Goal: Task Accomplishment & Management: Complete application form

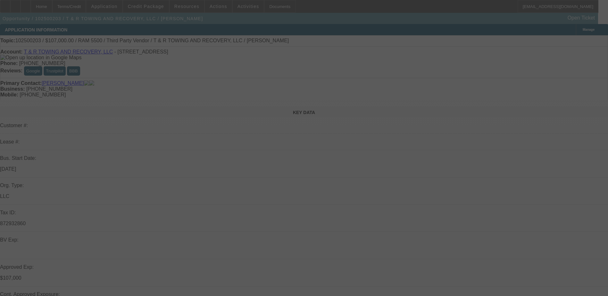
select select "0"
select select "0.1"
select select "0"
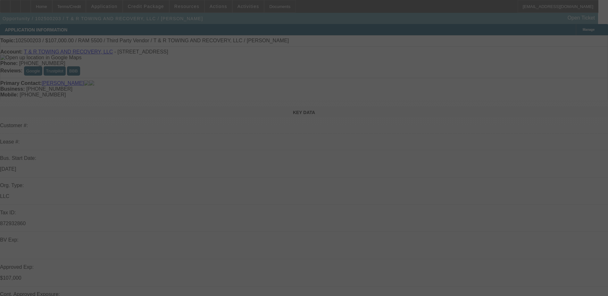
select select "0.1"
select select "0"
select select "2"
select select "0.1"
select select "0"
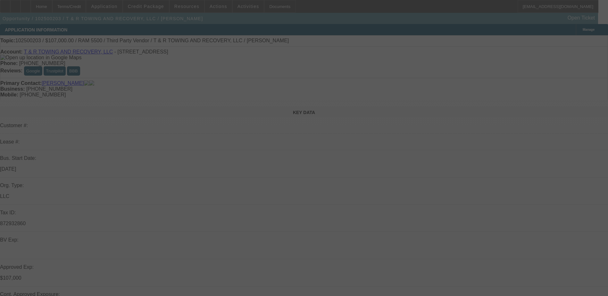
select select "0"
select select "0.1"
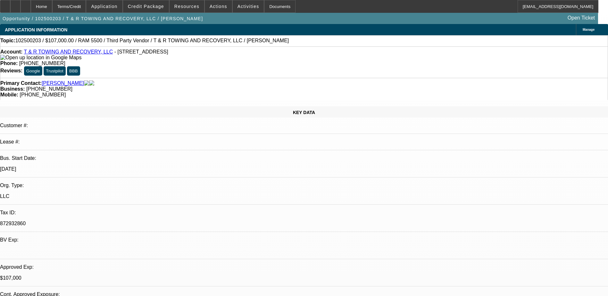
select select "1"
select select "3"
select select "4"
select select "1"
select select "3"
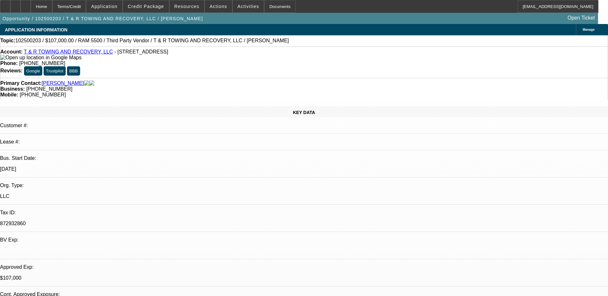
select select "4"
select select "1"
select select "2"
select select "4"
select select "1"
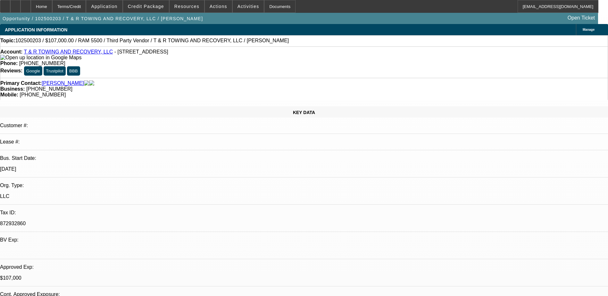
select select "2"
select select "4"
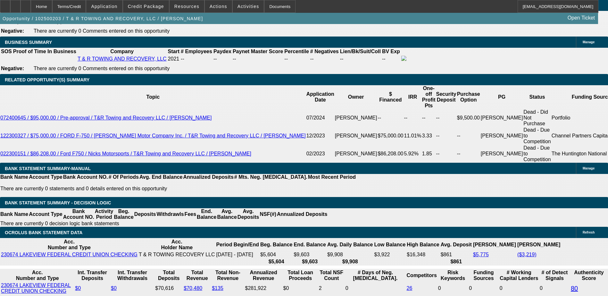
scroll to position [1091, 0]
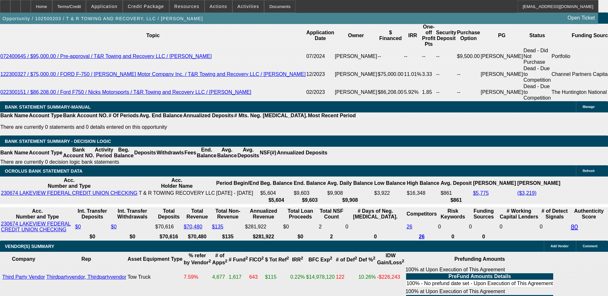
drag, startPoint x: 140, startPoint y: 117, endPoint x: 153, endPoint y: 115, distance: 12.6
type input "1"
type input "UNKNOWN"
type input "$1,709.37"
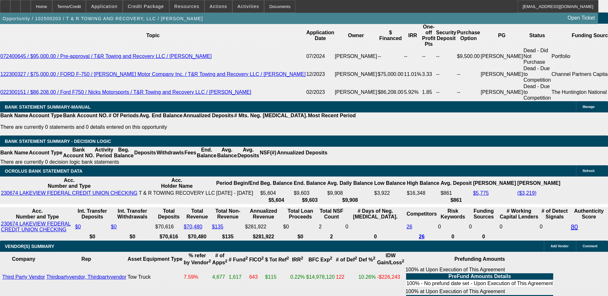
type input "11"
type input "$2,174.24"
type input "11"
drag, startPoint x: 131, startPoint y: 56, endPoint x: 99, endPoint y: 49, distance: 32.7
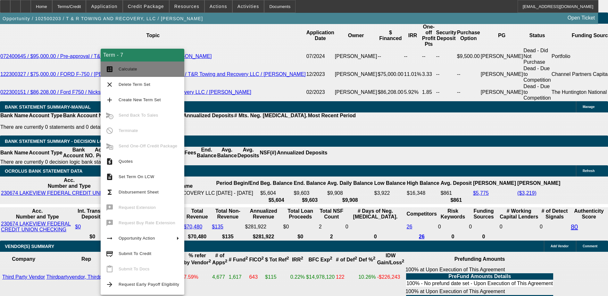
click at [126, 68] on span "Calculate" at bounding box center [128, 69] width 19 height 5
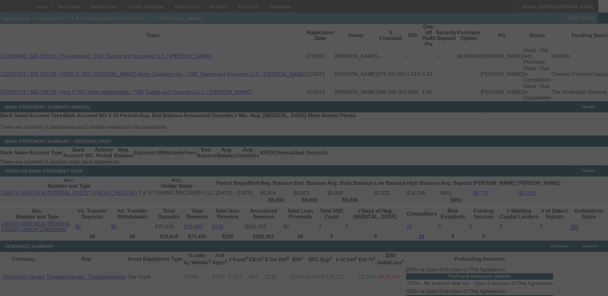
select select "0"
select select "3"
select select "0.1"
select select "4"
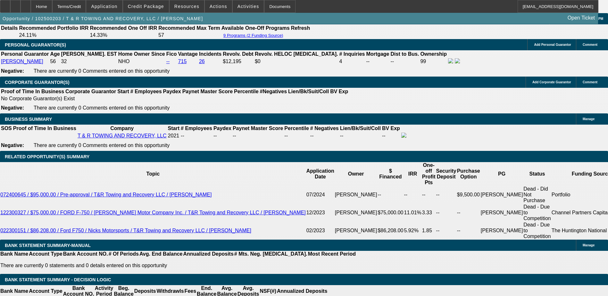
scroll to position [930, 0]
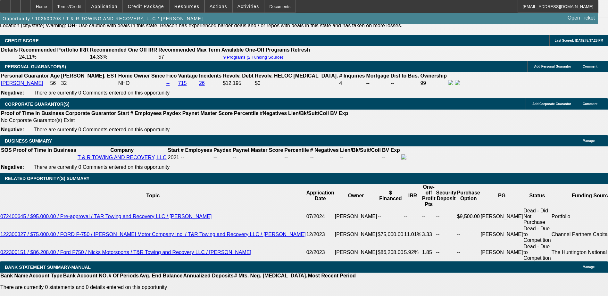
scroll to position [994, 0]
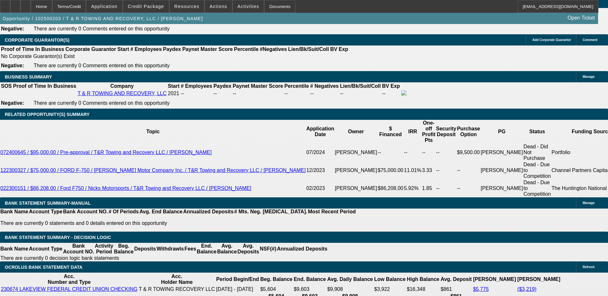
drag, startPoint x: 106, startPoint y: 212, endPoint x: 117, endPoint y: 212, distance: 11.5
type input "2199"
type input "UNKNOWN"
type input "11.5"
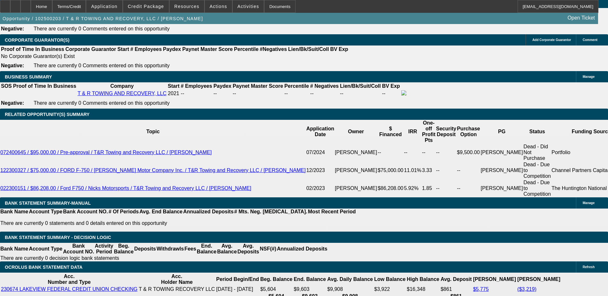
type input "$2,199.00"
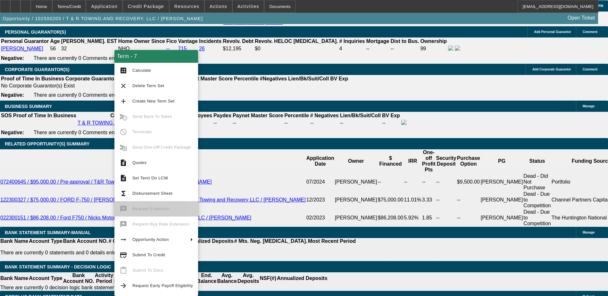
scroll to position [962, 0]
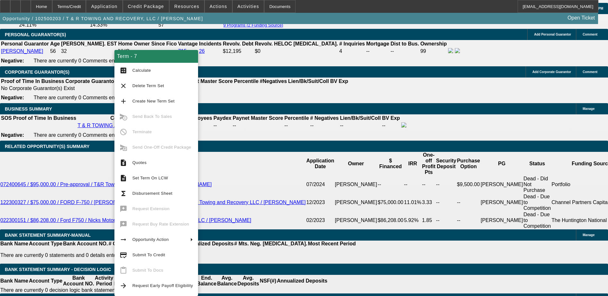
drag, startPoint x: 107, startPoint y: 148, endPoint x: 65, endPoint y: 64, distance: 93.4
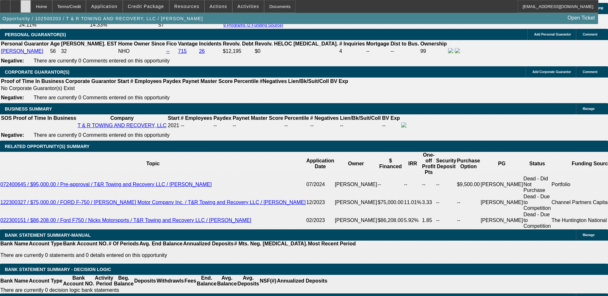
click at [31, 8] on div at bounding box center [26, 6] width 10 height 13
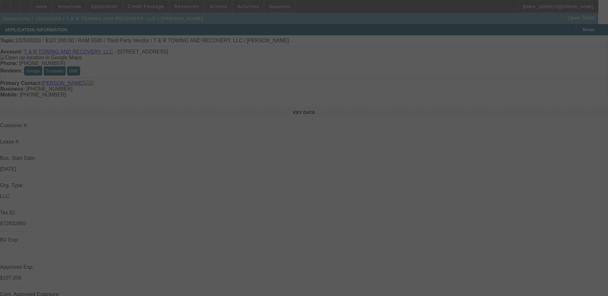
scroll to position [128, 0]
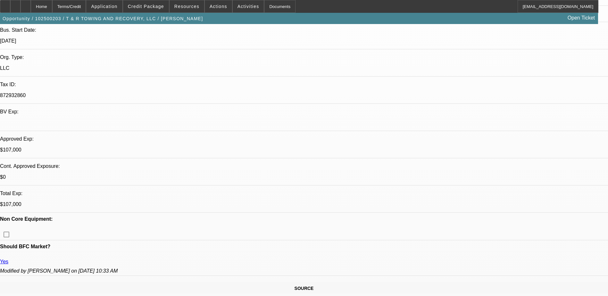
select select "0"
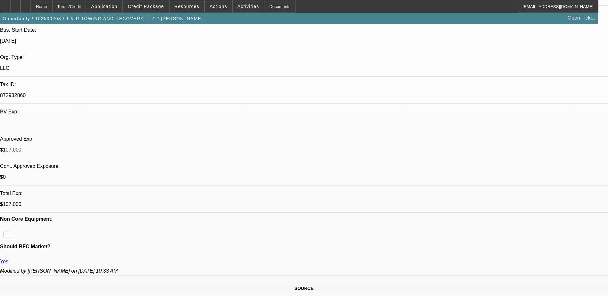
select select "0.1"
select select "0"
select select "0.1"
select select "0"
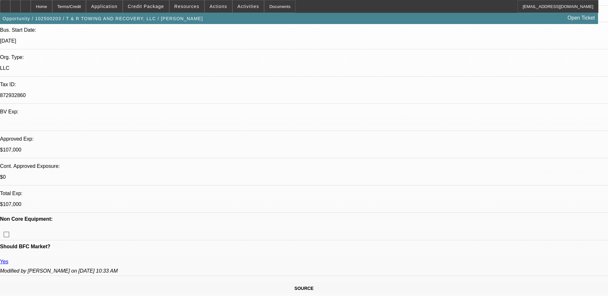
select select "2"
select select "0.1"
select select "1"
select select "3"
select select "6"
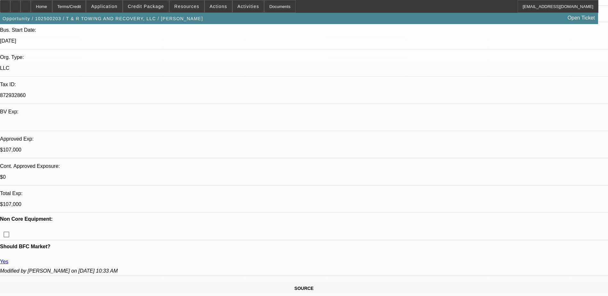
select select "1"
select select "3"
select select "4"
select select "1"
select select "3"
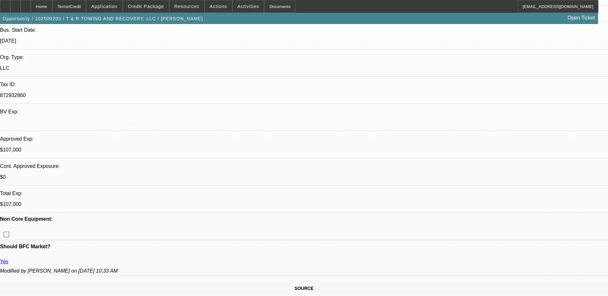
select select "4"
select select "1"
select select "2"
select select "4"
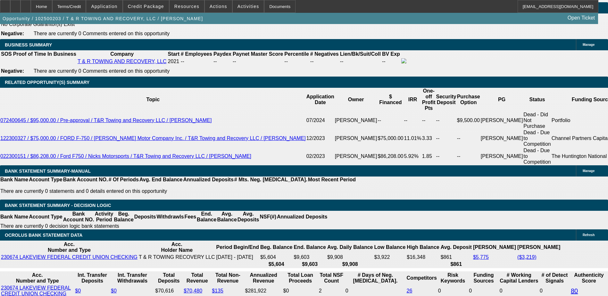
scroll to position [1063, 0]
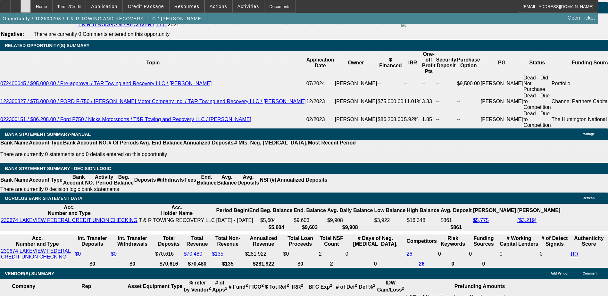
click at [31, 9] on div at bounding box center [26, 6] width 10 height 13
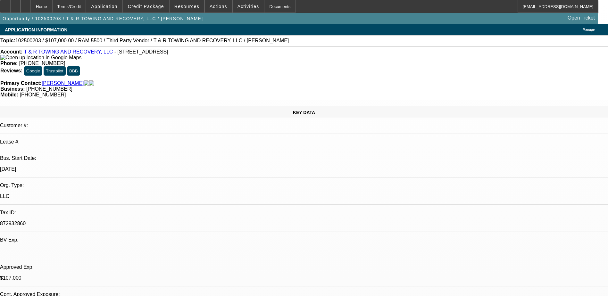
select select "0"
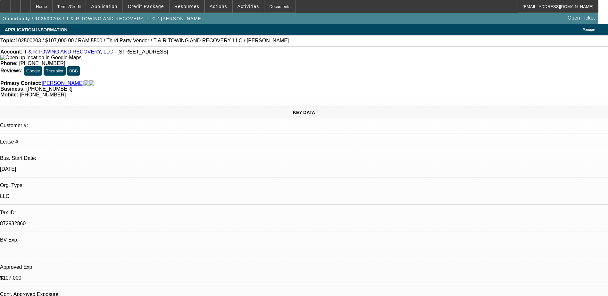
select select "0.1"
select select "0"
select select "0.1"
select select "0"
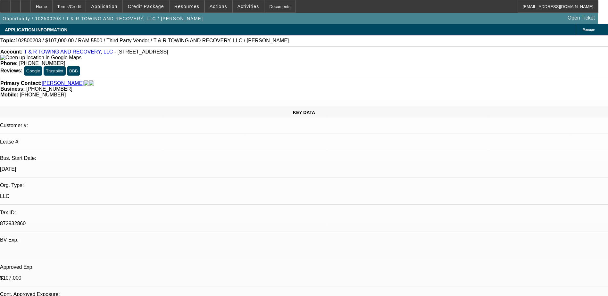
select select "2"
select select "0.1"
select select "1"
select select "3"
select select "6"
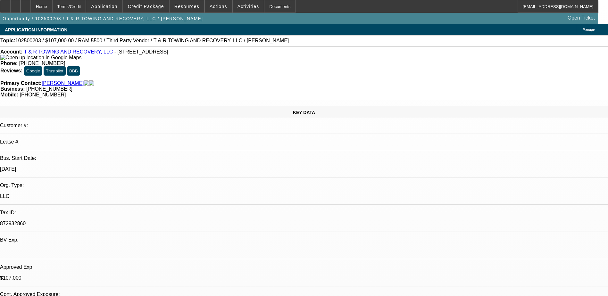
select select "1"
select select "3"
select select "4"
select select "1"
select select "3"
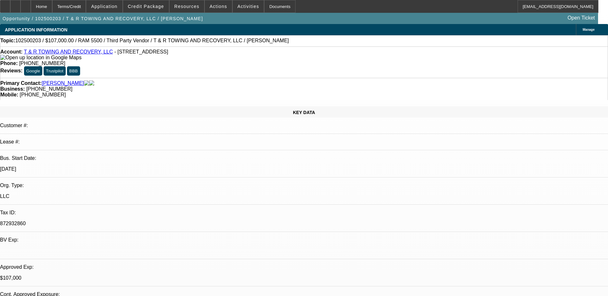
select select "4"
select select "1"
select select "2"
select select "4"
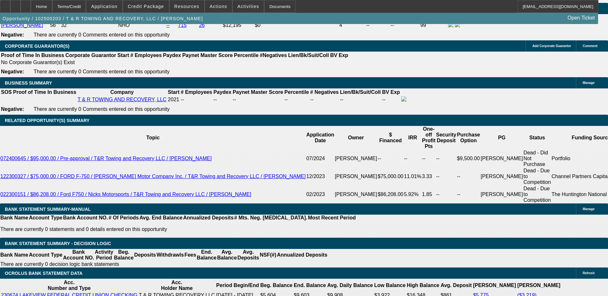
scroll to position [1091, 0]
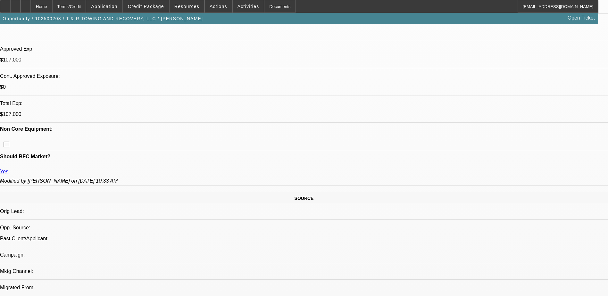
scroll to position [225, 0]
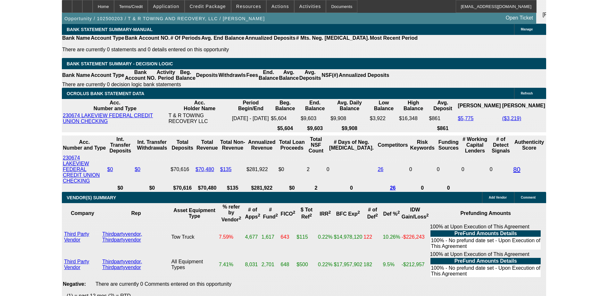
scroll to position [1026, 0]
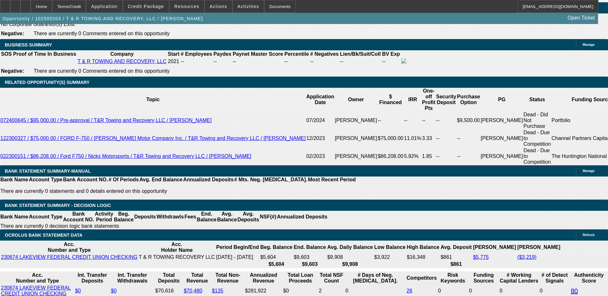
click at [373, 9] on div "Home Terms/Credit Application Credit Package Resources Actions Activities Docum…" at bounding box center [299, 6] width 599 height 13
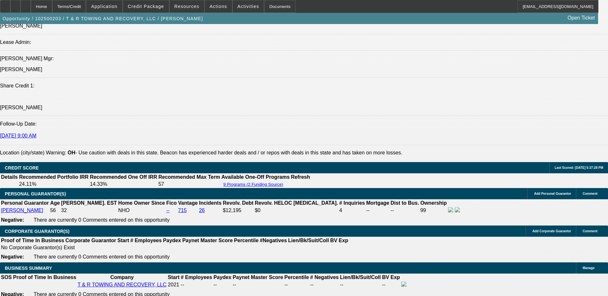
scroll to position [770, 0]
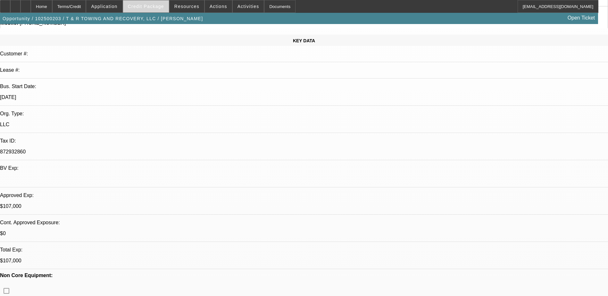
scroll to position [32, 0]
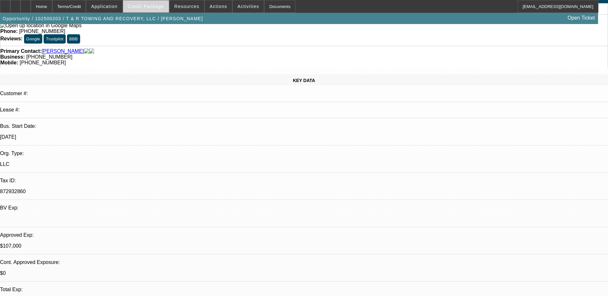
click at [148, 5] on span "Credit Package" at bounding box center [146, 6] width 36 height 5
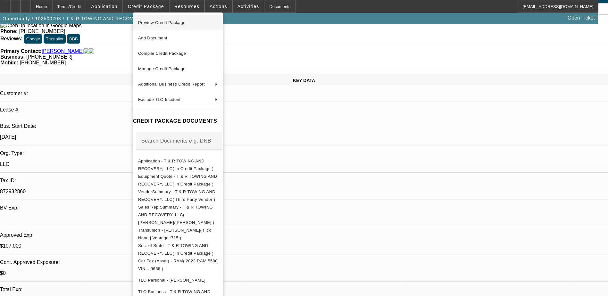
click at [195, 21] on span "Preview Credit Package" at bounding box center [178, 23] width 80 height 8
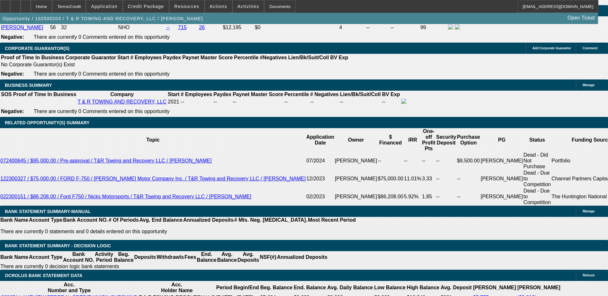
scroll to position [930, 0]
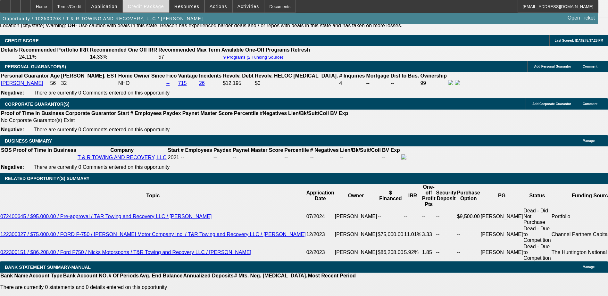
click at [155, 6] on span "Credit Package" at bounding box center [146, 6] width 36 height 5
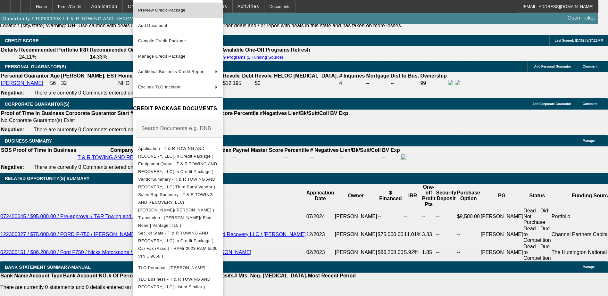
click at [189, 10] on span "Preview Credit Package" at bounding box center [178, 10] width 80 height 8
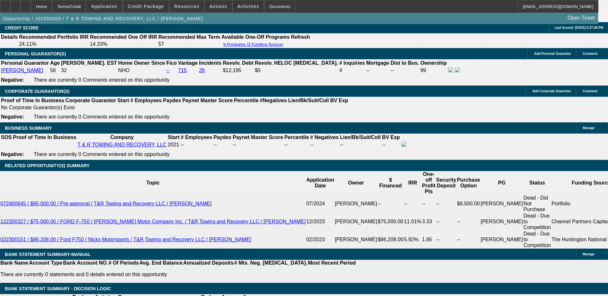
scroll to position [994, 0]
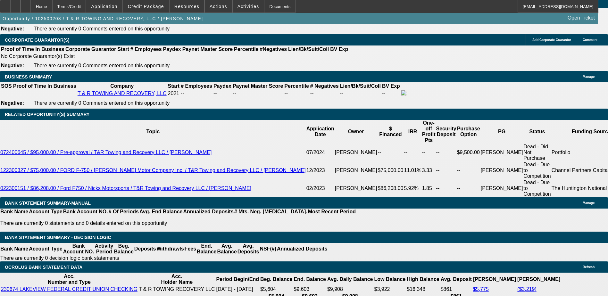
drag, startPoint x: 217, startPoint y: 170, endPoint x: 241, endPoint y: 172, distance: 23.5
drag, startPoint x: 238, startPoint y: 172, endPoint x: 220, endPoint y: 172, distance: 18.3
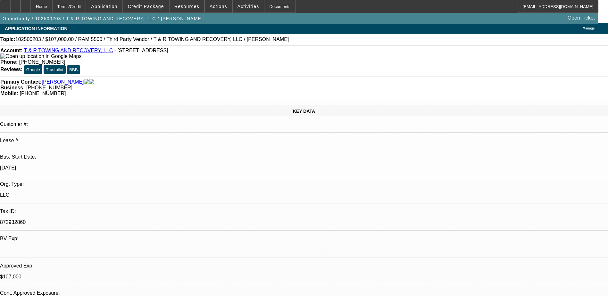
scroll to position [0, 0]
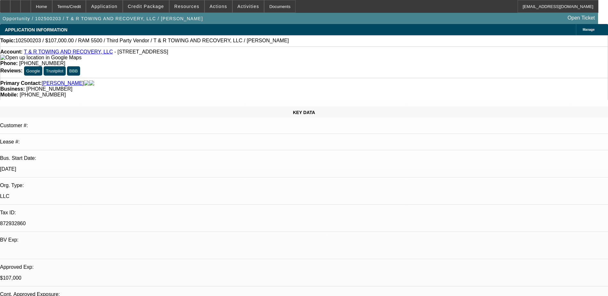
click at [310, 6] on div "Home Terms/Credit Application Credit Package Resources Actions Activities Docum…" at bounding box center [299, 6] width 599 height 13
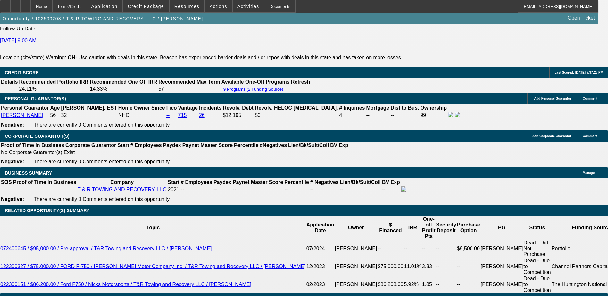
scroll to position [1058, 0]
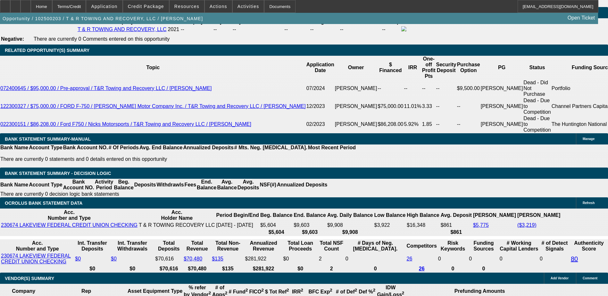
radio input "true"
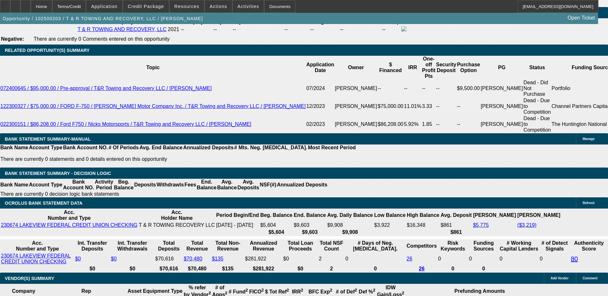
type textarea "T"
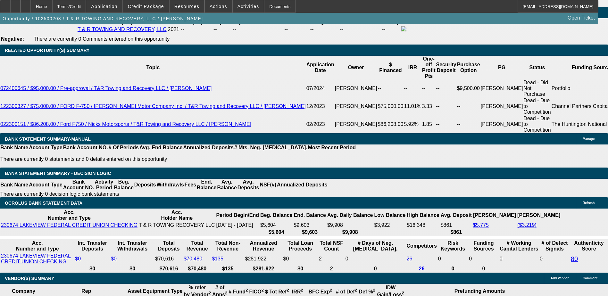
type textarea "Went over approval with [PERSON_NAME], wont do 22k down, thinks he can go to ba…"
radio input "true"
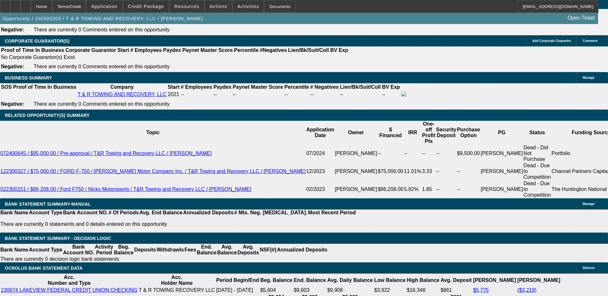
scroll to position [994, 0]
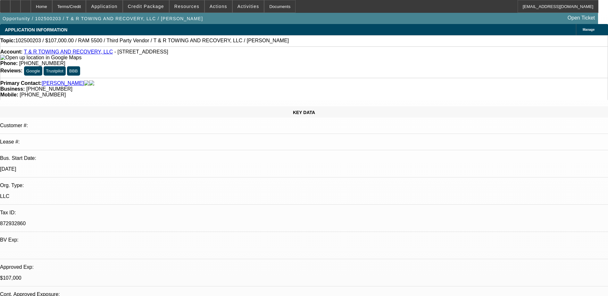
select select "0"
select select "2"
select select "0.1"
select select "4"
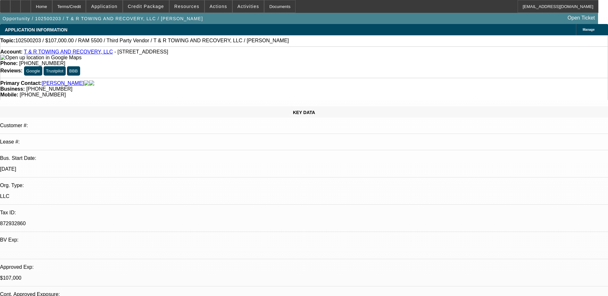
select select "0"
select select "2"
select select "0.1"
select select "4"
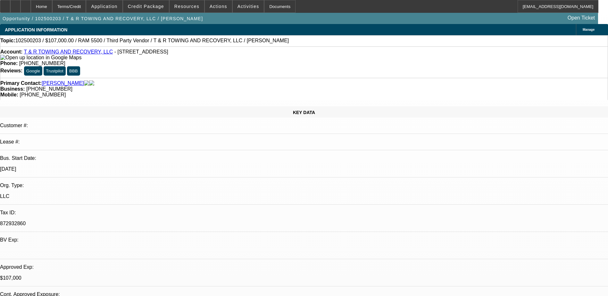
select select "0"
select select "2"
select select "0.1"
select select "4"
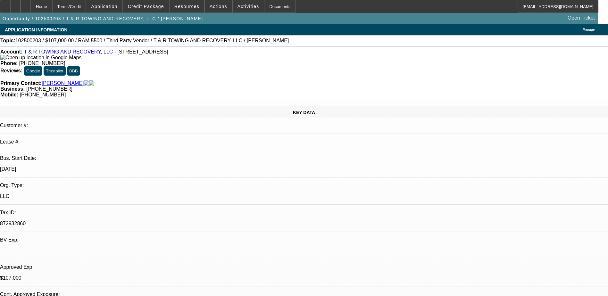
select select "0"
select select "0.1"
select select "4"
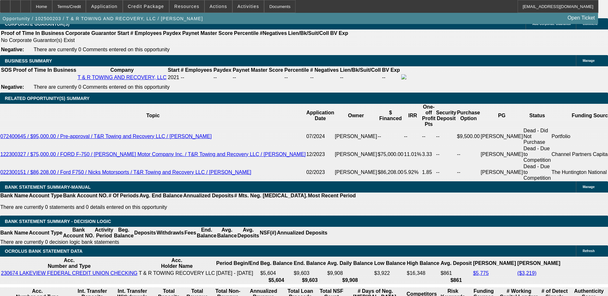
scroll to position [999, 0]
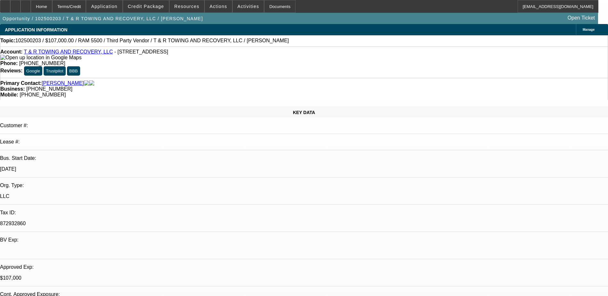
select select "0"
select select "2"
select select "0.1"
select select "4"
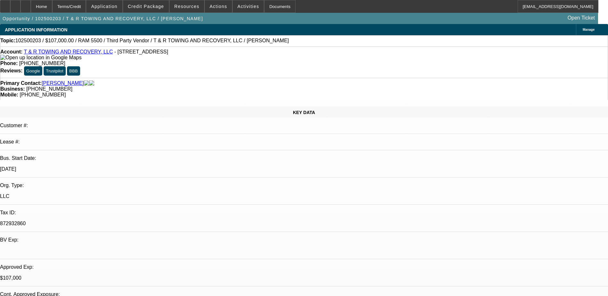
select select "0"
select select "2"
select select "0.1"
select select "4"
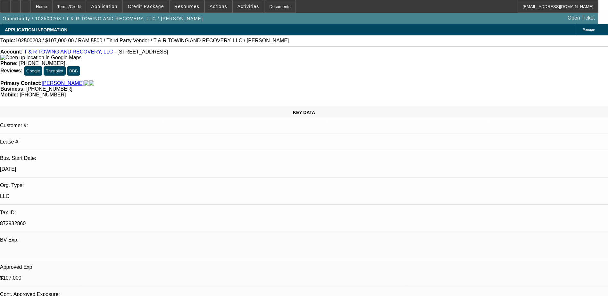
select select "0"
select select "2"
select select "0.1"
select select "4"
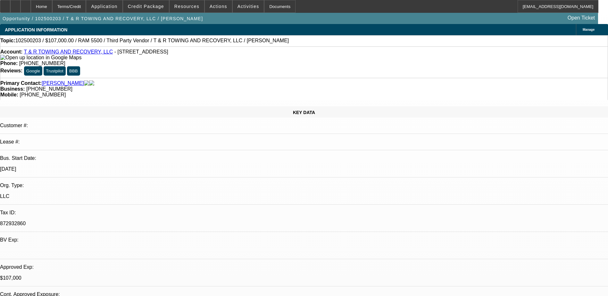
select select "0"
select select "0.1"
select select "4"
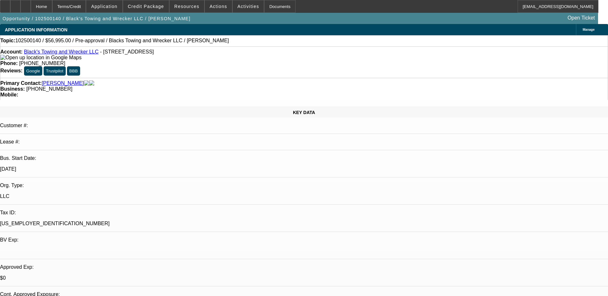
select select "0"
select select "0.1"
select select "4"
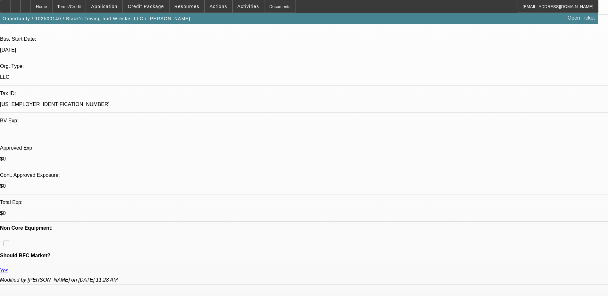
scroll to position [32, 0]
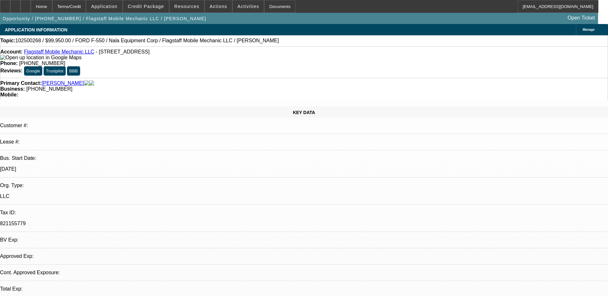
select select "0"
select select "1"
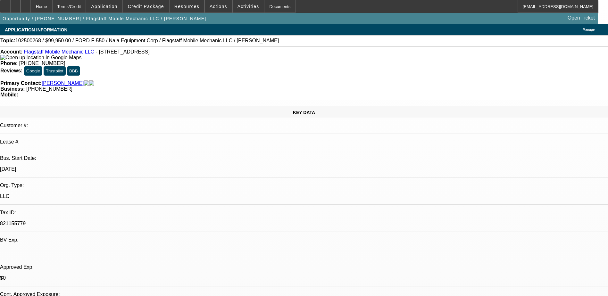
select select "6"
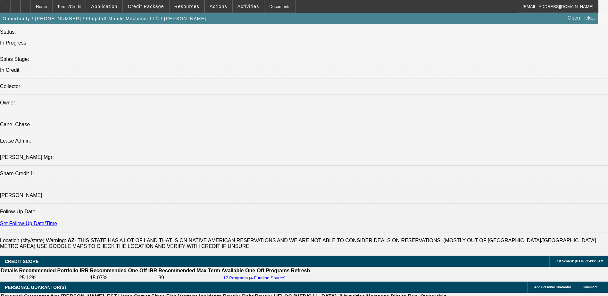
scroll to position [674, 0]
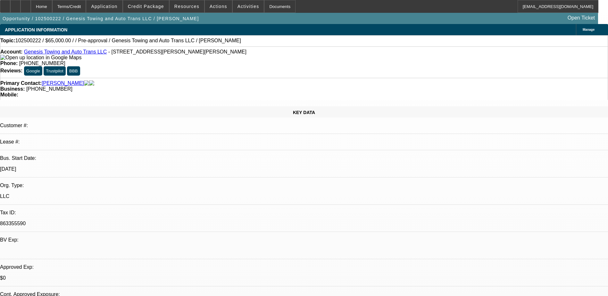
select select "0"
select select "2"
select select "0.1"
select select "4"
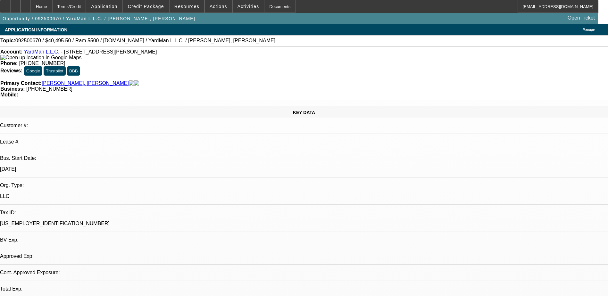
select select "0.1"
select select "2"
select select "0.1"
select select "1"
select select "2"
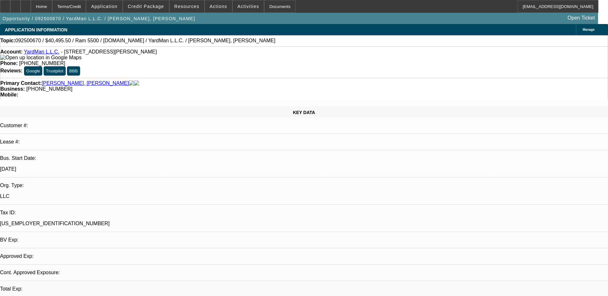
select select "4"
select select "0"
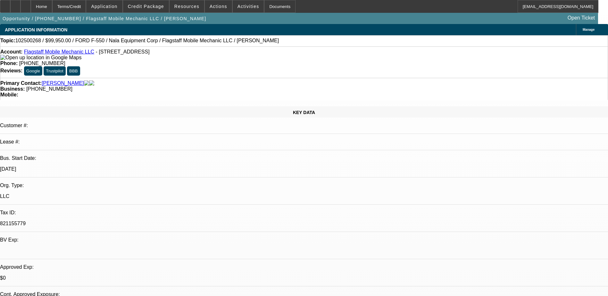
select select "1"
select select "6"
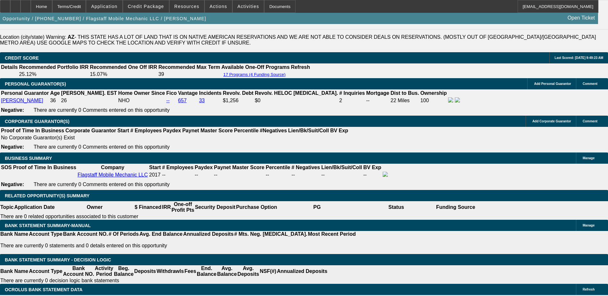
scroll to position [935, 0]
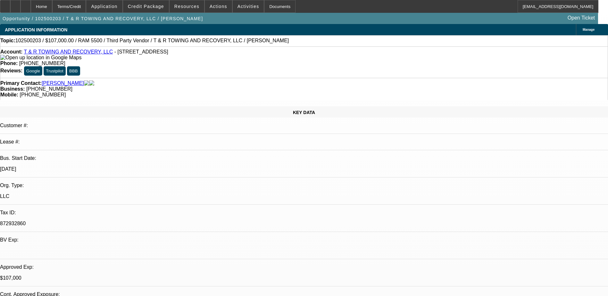
select select "0"
select select "3"
select select "0"
select select "6"
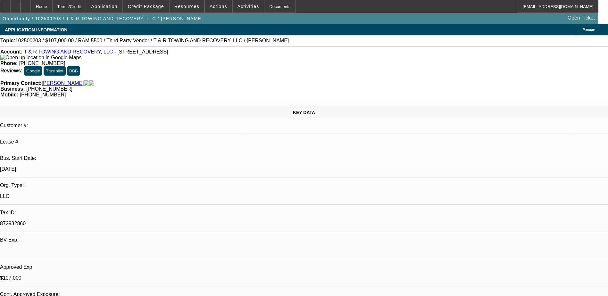
select select "0"
select select "3"
select select "0.1"
select select "4"
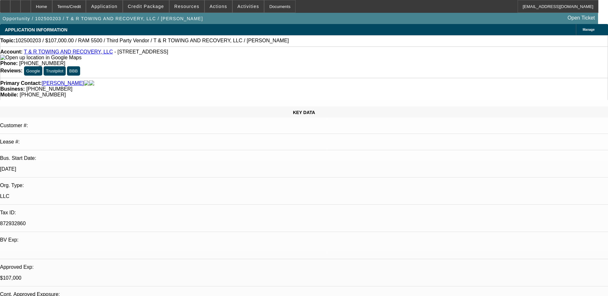
select select "0"
select select "3"
select select "0.1"
select select "4"
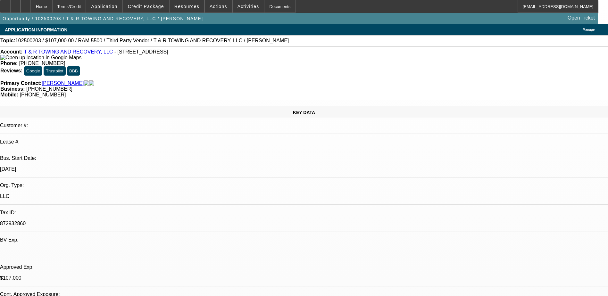
select select "0"
select select "2"
select select "0.1"
select select "4"
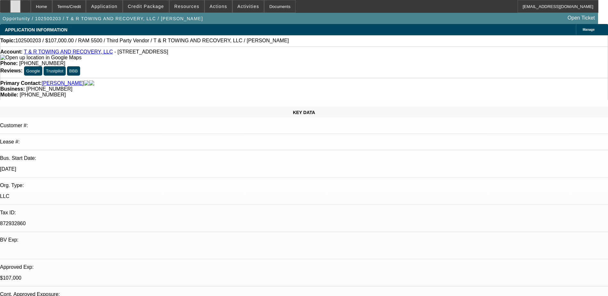
click at [21, 7] on div at bounding box center [15, 6] width 10 height 13
click at [117, 5] on span "Application" at bounding box center [104, 6] width 26 height 5
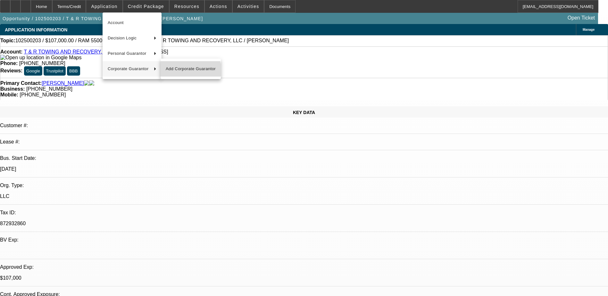
click at [188, 71] on span "Add Corporate Guarantor" at bounding box center [191, 69] width 50 height 8
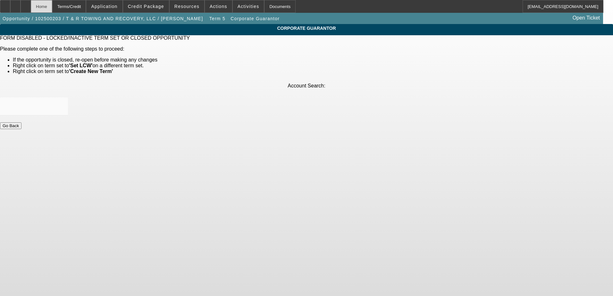
click at [52, 2] on div "Home" at bounding box center [41, 6] width 21 height 13
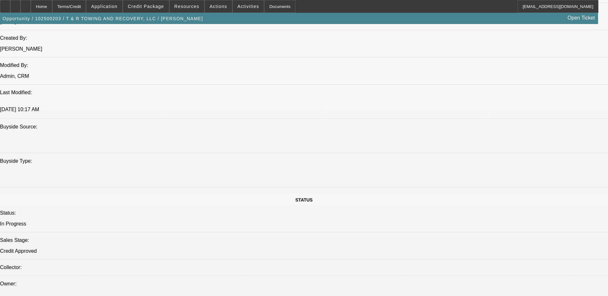
select select "0"
select select "3"
select select "0"
select select "6"
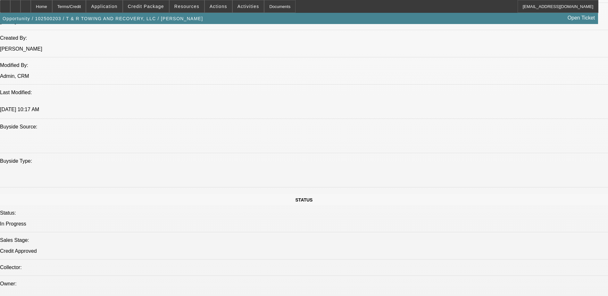
select select "0"
select select "3"
select select "0.1"
select select "4"
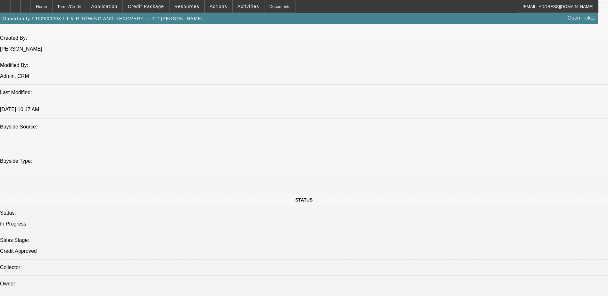
select select "0"
select select "3"
select select "0.1"
select select "4"
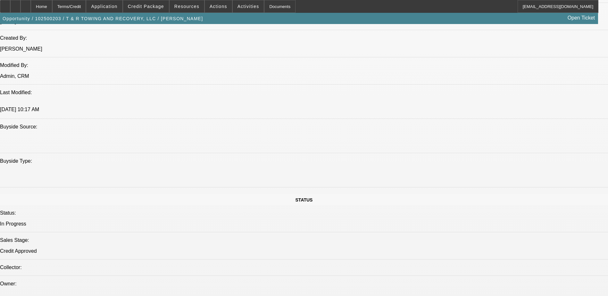
select select "0"
select select "2"
select select "0.1"
select select "4"
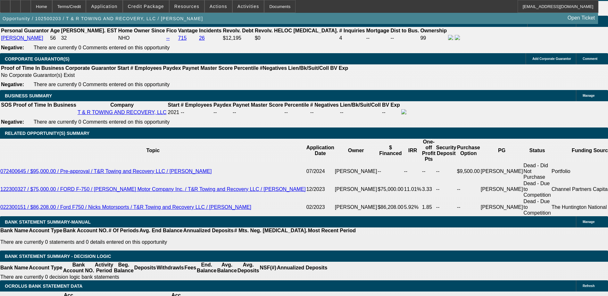
scroll to position [940, 0]
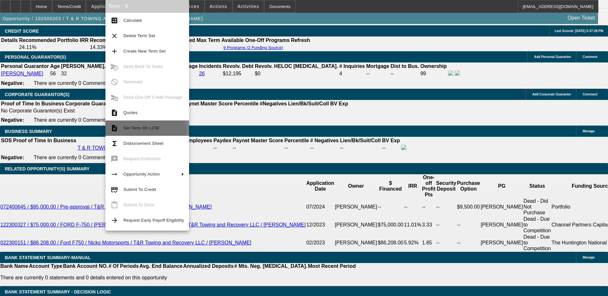
click at [144, 132] on span "Set Term On LCW" at bounding box center [153, 128] width 61 height 8
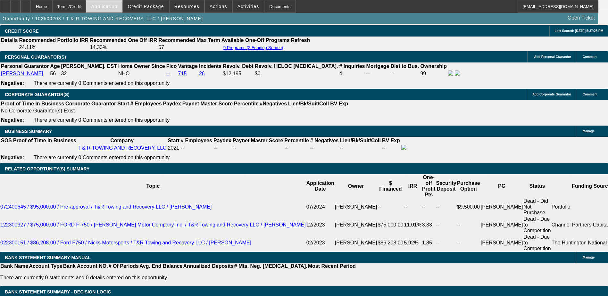
click at [115, 7] on span "Application" at bounding box center [104, 6] width 26 height 5
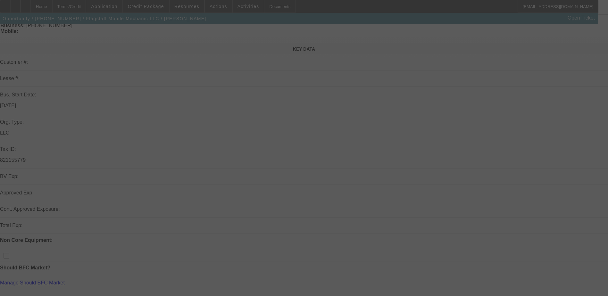
scroll to position [64, 0]
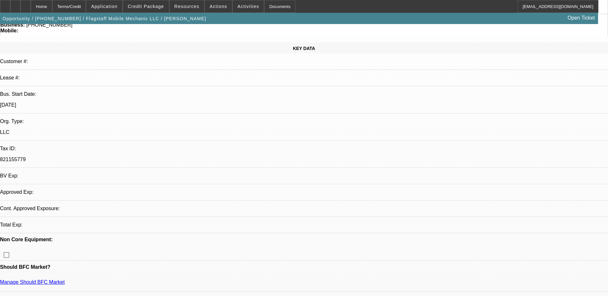
select select "0"
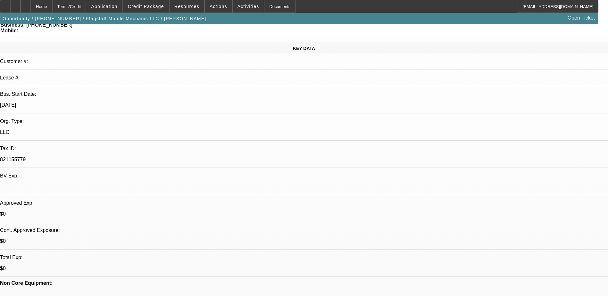
select select "1"
select select "6"
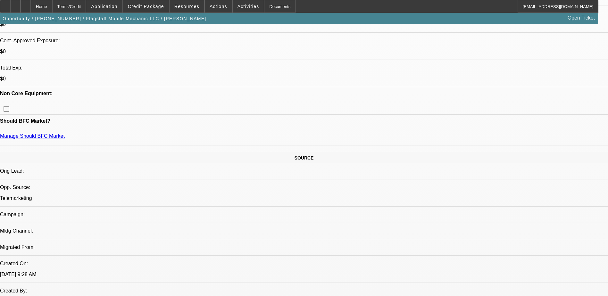
scroll to position [257, 0]
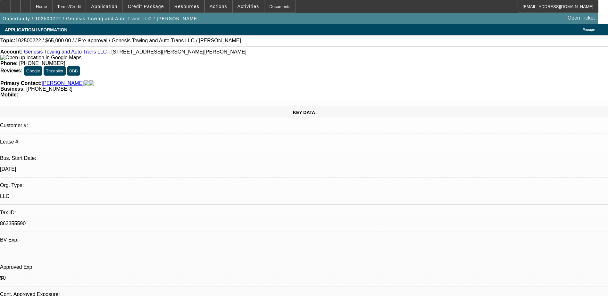
select select "0"
select select "2"
select select "0.1"
select select "4"
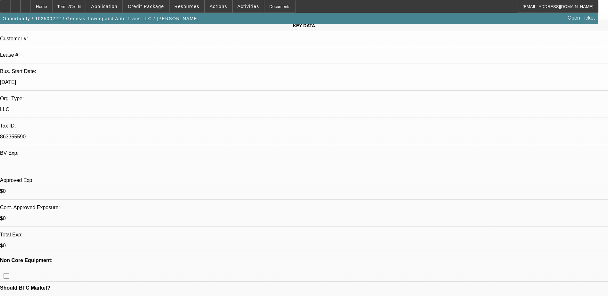
scroll to position [96, 0]
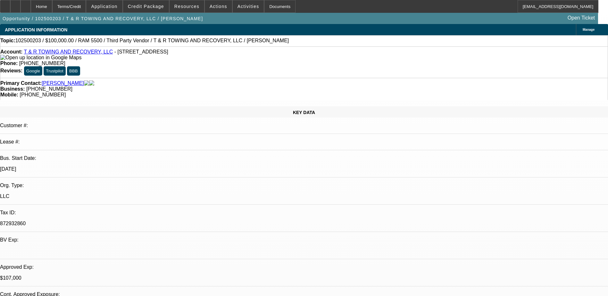
select select "0"
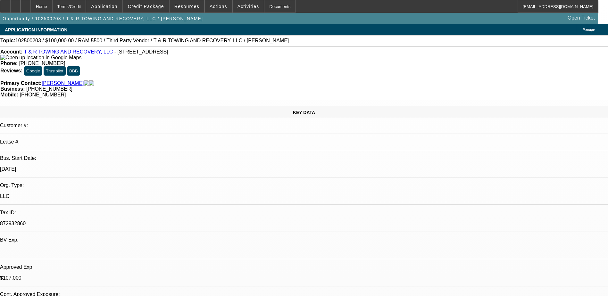
select select "0.1"
select select "0"
select select "0.1"
select select "0"
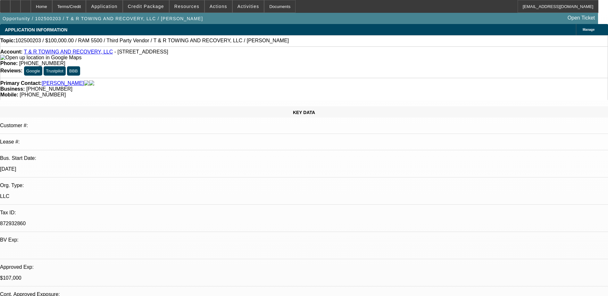
select select "2"
select select "0.1"
select select "1"
select select "3"
select select "6"
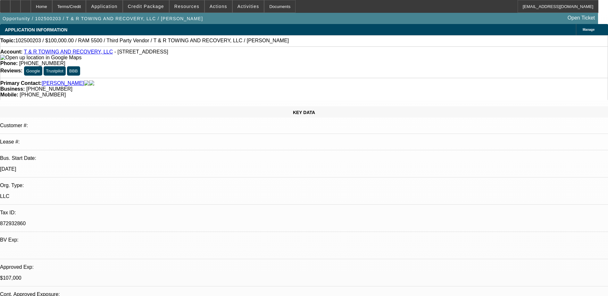
select select "1"
select select "3"
select select "4"
select select "1"
select select "3"
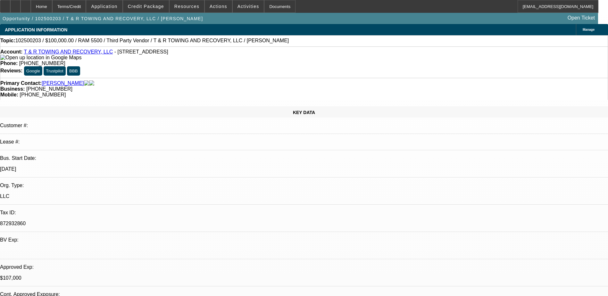
select select "4"
select select "1"
select select "2"
select select "4"
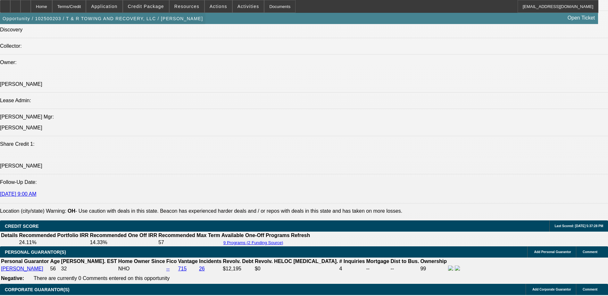
scroll to position [738, 0]
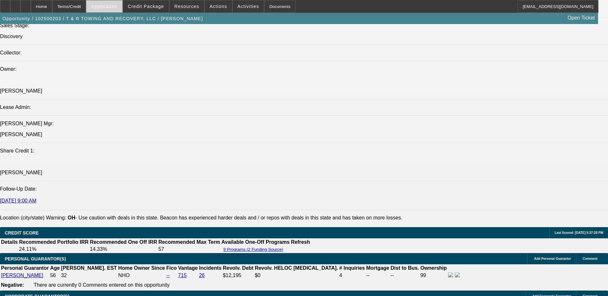
click at [116, 8] on span "Application" at bounding box center [104, 6] width 26 height 5
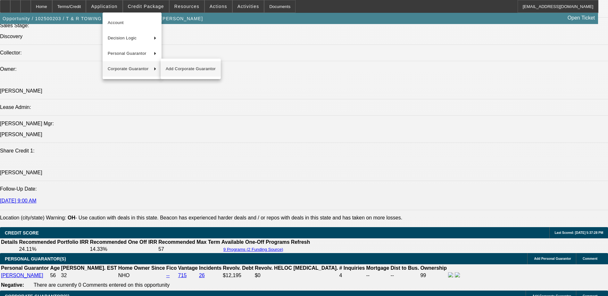
click at [183, 71] on span "Add Corporate Guarantor" at bounding box center [191, 69] width 50 height 8
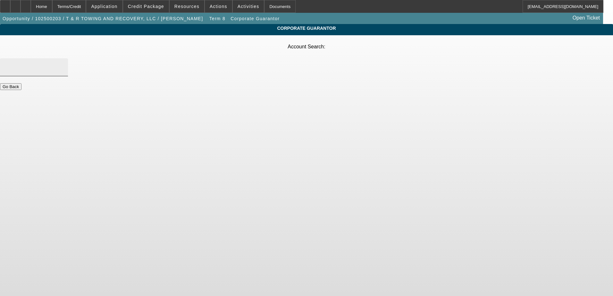
click at [63, 64] on input "Account Search" at bounding box center [34, 68] width 58 height 8
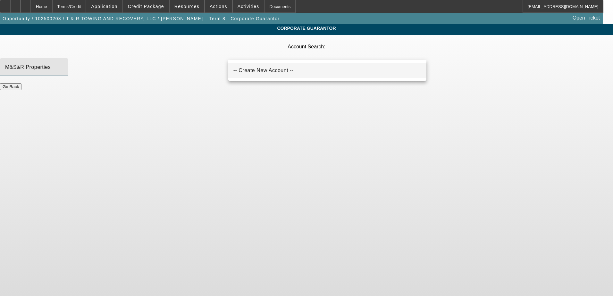
type input "M&S&R Properties"
click at [257, 67] on span "-- Create New Account --" at bounding box center [264, 71] width 60 height 8
click at [63, 64] on input "Account Search" at bounding box center [34, 68] width 58 height 8
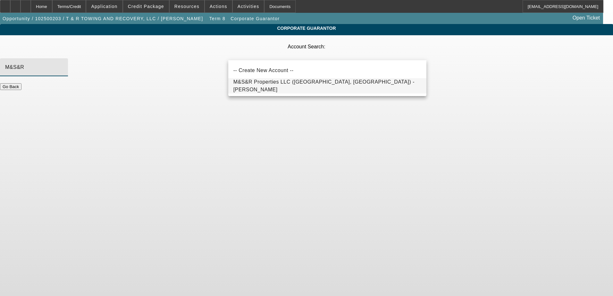
click at [268, 86] on span "M&S&R Properties LLC (Pierpont, OH) - Dean, Roger" at bounding box center [324, 85] width 181 height 13
type input "M&S&R Properties LLC (Pierpont, OH) - Dean, Roger"
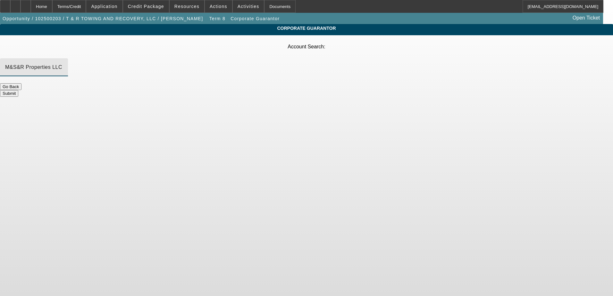
click at [18, 90] on button "Submit" at bounding box center [9, 93] width 18 height 7
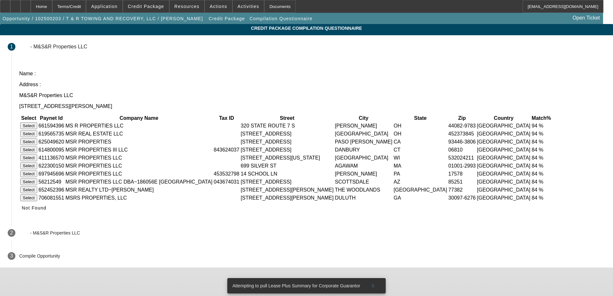
click at [37, 123] on button "Select" at bounding box center [28, 126] width 17 height 7
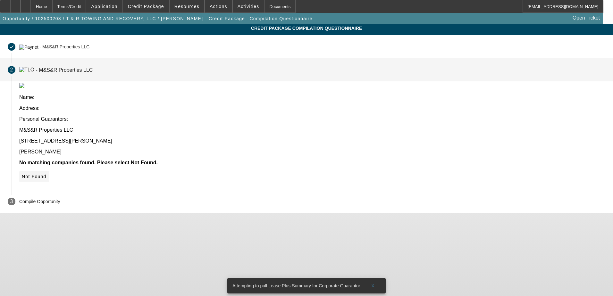
click at [22, 174] on icon at bounding box center [22, 176] width 0 height 5
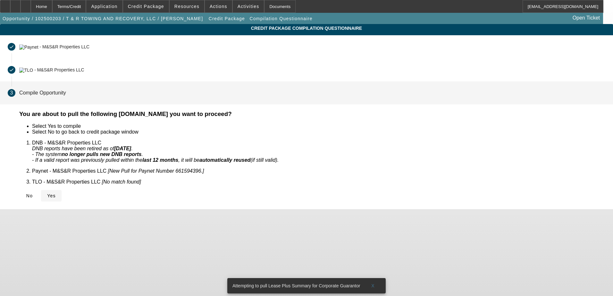
click at [47, 193] on icon at bounding box center [47, 195] width 0 height 5
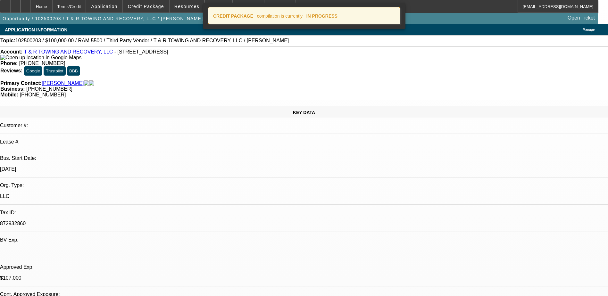
select select "0"
select select "3"
select select "0"
select select "6"
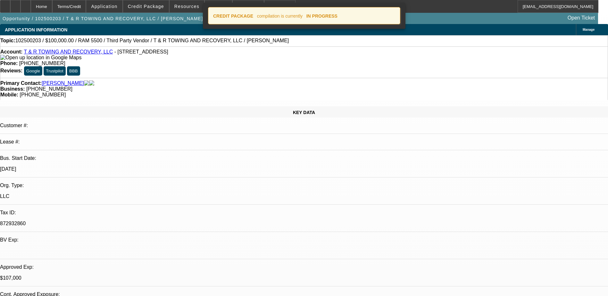
select select "0"
select select "3"
select select "0.1"
select select "4"
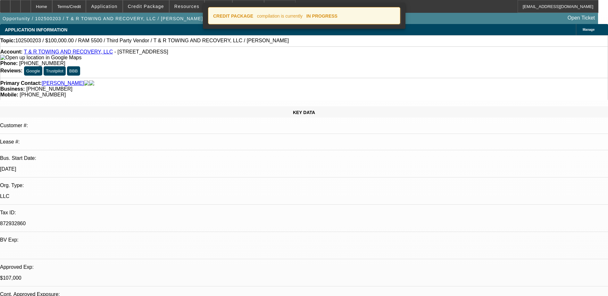
select select "0"
select select "3"
select select "0.1"
select select "4"
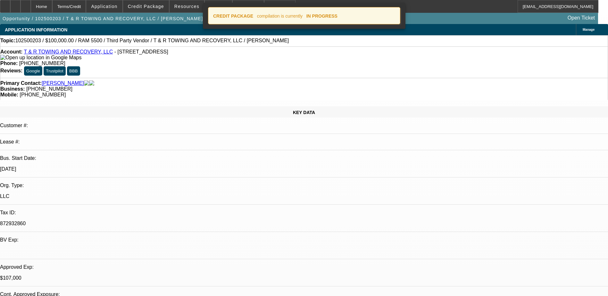
select select "0"
select select "2"
select select "0.1"
select select "4"
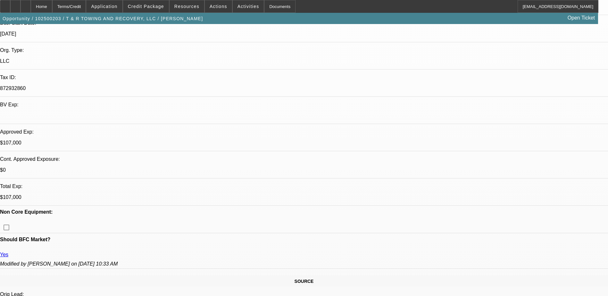
scroll to position [128, 0]
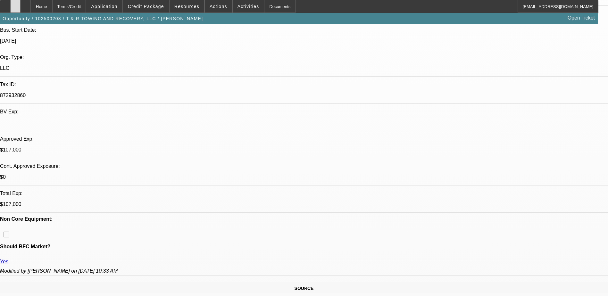
click at [21, 8] on div at bounding box center [15, 6] width 10 height 13
drag, startPoint x: 432, startPoint y: 29, endPoint x: 445, endPoint y: 29, distance: 12.5
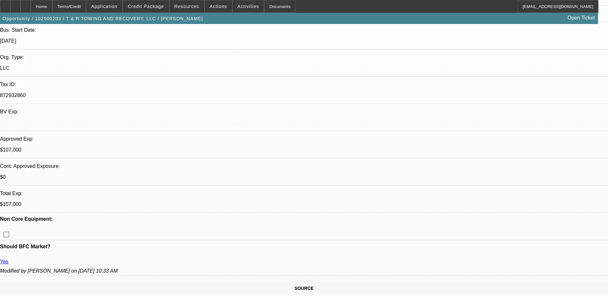
radio input "true"
type textarea "M&S&R Properties LLC Tax ID: [US_EMPLOYER_IDENTIFICATION_NUMBER]"
radio input "true"
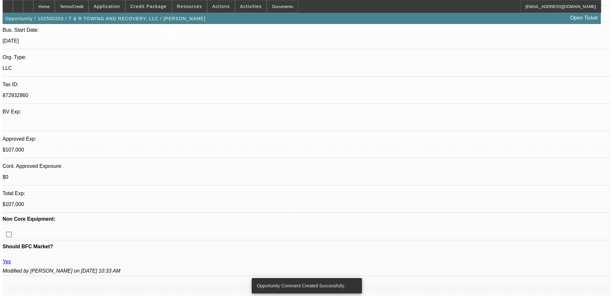
scroll to position [0, 0]
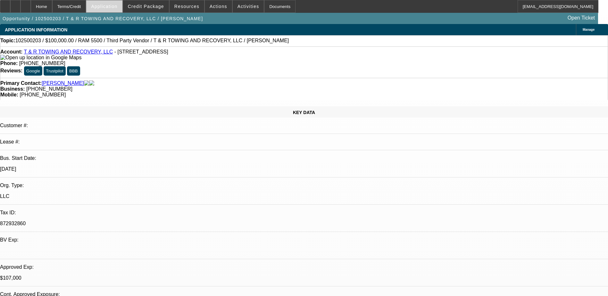
click at [117, 5] on span "Application" at bounding box center [104, 6] width 26 height 5
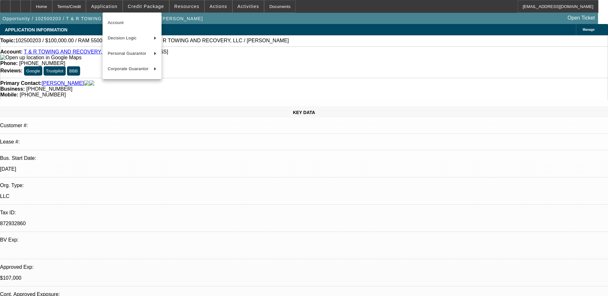
click at [146, 7] on div at bounding box center [304, 148] width 608 height 296
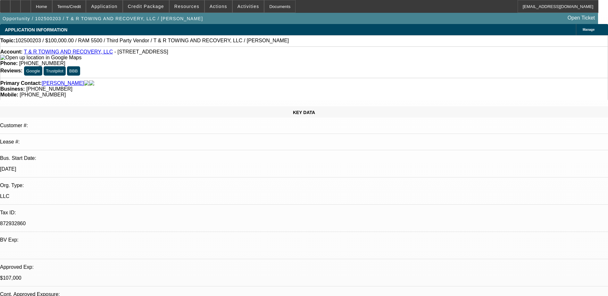
click at [146, 7] on span "Credit Package" at bounding box center [146, 6] width 36 height 5
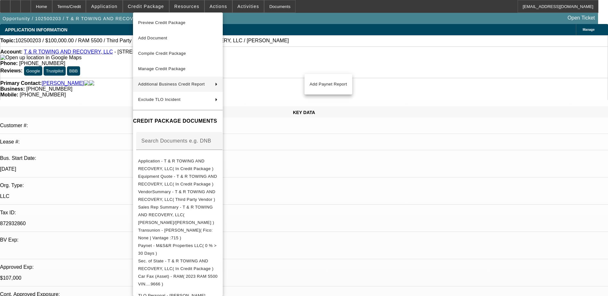
click at [186, 82] on span "Additional Business Credit Report" at bounding box center [171, 84] width 67 height 5
click at [329, 89] on button "Add Paynet Report" at bounding box center [329, 84] width 48 height 15
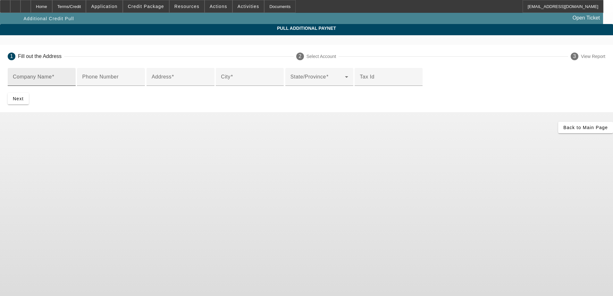
click at [71, 81] on input "Company Name" at bounding box center [42, 80] width 58 height 8
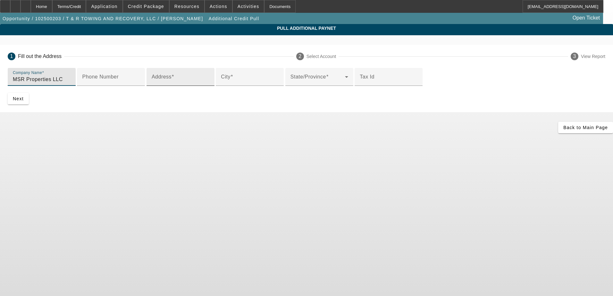
type input "MSR Properties LLC"
click at [166, 83] on input "Address" at bounding box center [181, 80] width 58 height 8
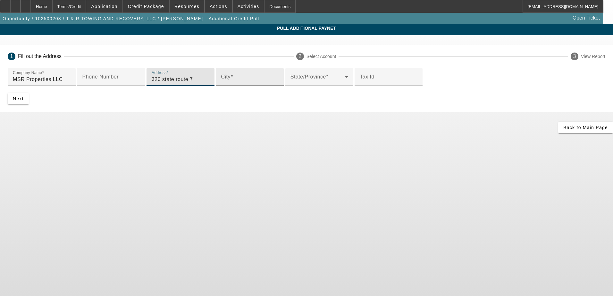
type input "320 state route 7"
click at [221, 83] on input "City" at bounding box center [250, 80] width 58 height 8
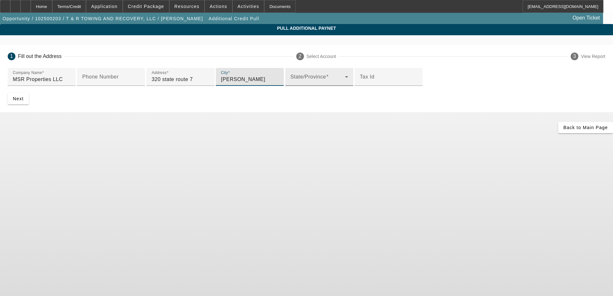
type input "pierpont"
click at [291, 86] on div "State/Province" at bounding box center [320, 77] width 58 height 18
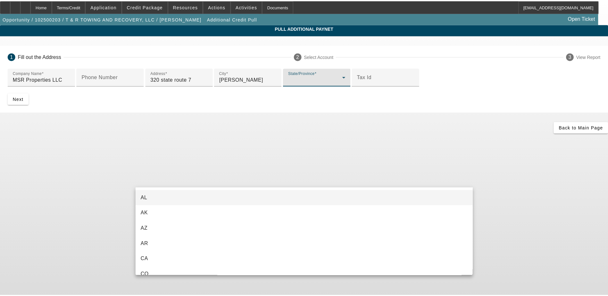
scroll to position [469, 0]
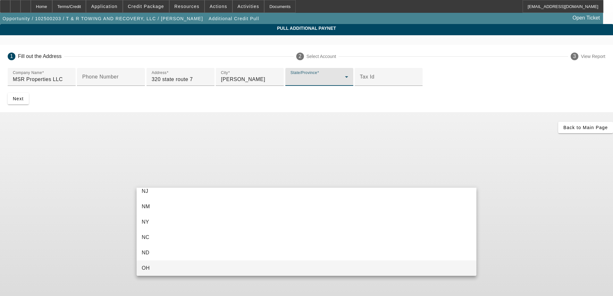
click at [153, 266] on mat-option "OH" at bounding box center [307, 268] width 340 height 15
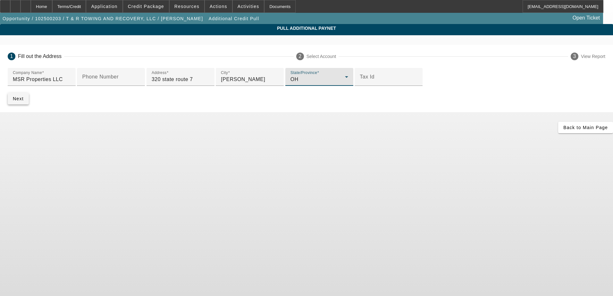
click at [29, 106] on span "submit" at bounding box center [18, 98] width 21 height 15
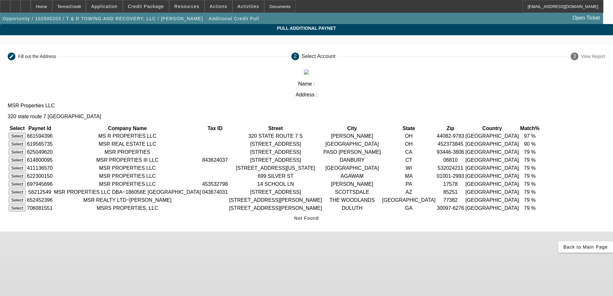
click at [26, 141] on button "Select" at bounding box center [17, 144] width 17 height 7
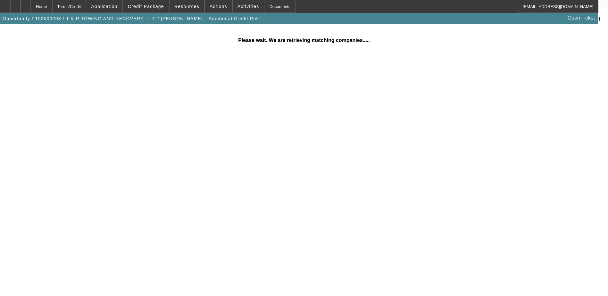
scroll to position [0, 0]
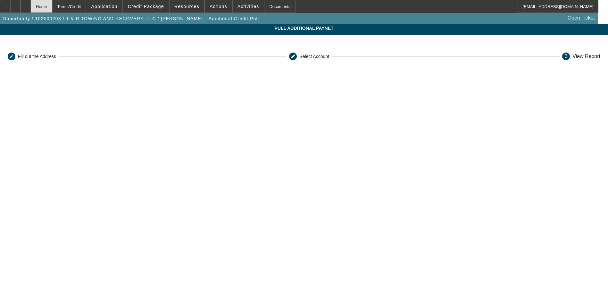
click at [52, 5] on div "Home" at bounding box center [41, 6] width 21 height 13
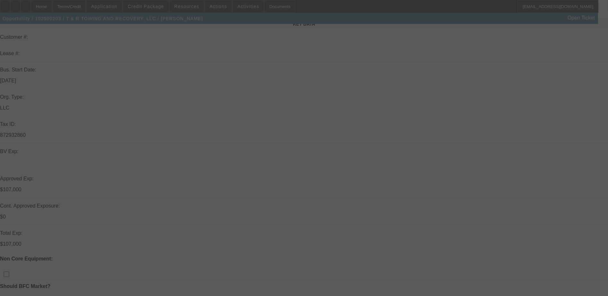
scroll to position [192, 0]
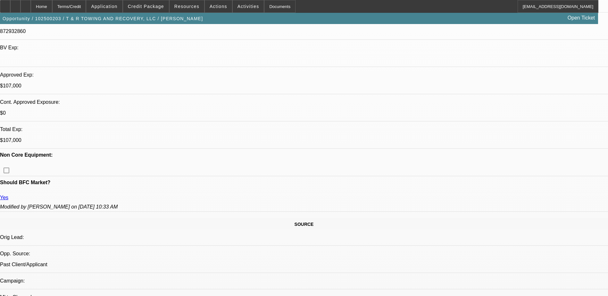
select select "0"
select select "3"
select select "0"
select select "6"
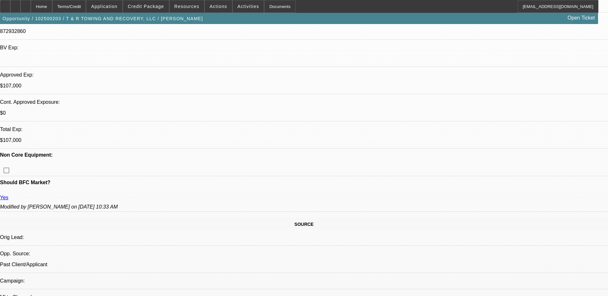
select select "0"
select select "3"
select select "0.1"
select select "4"
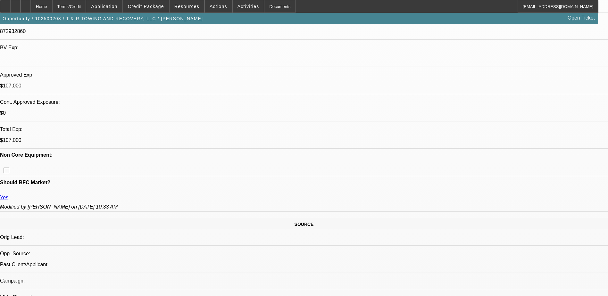
select select "0"
select select "3"
select select "0.1"
select select "4"
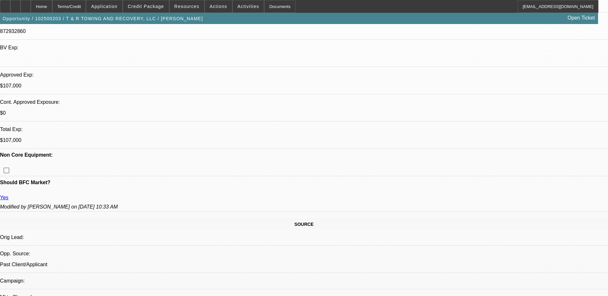
select select "0"
select select "2"
select select "0.1"
select select "4"
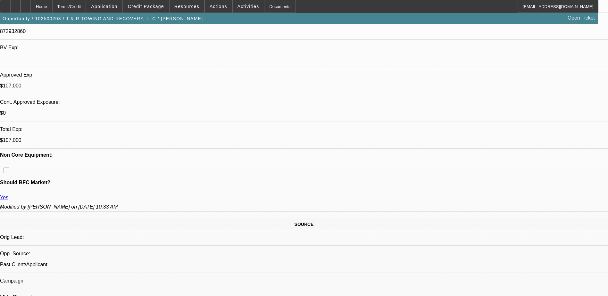
click at [21, 4] on div at bounding box center [15, 6] width 10 height 13
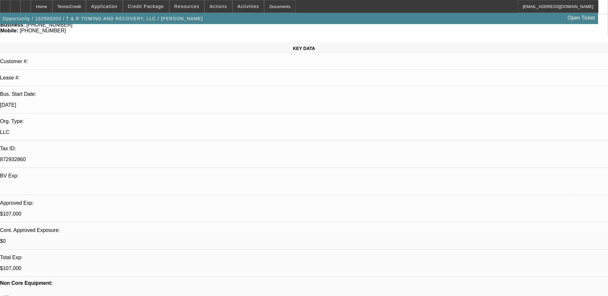
scroll to position [96, 0]
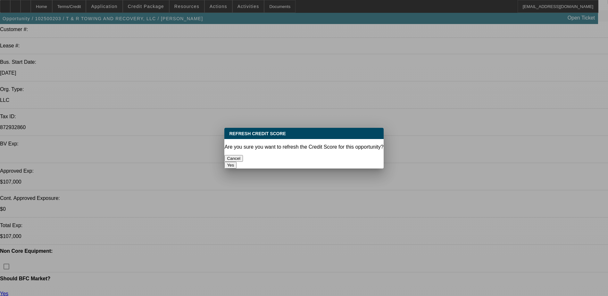
scroll to position [0, 0]
click at [237, 162] on button "Yes" at bounding box center [231, 165] width 12 height 7
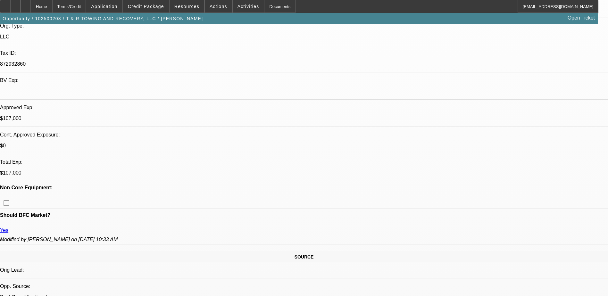
scroll to position [160, 0]
click at [145, 6] on span "Credit Package" at bounding box center [146, 6] width 36 height 5
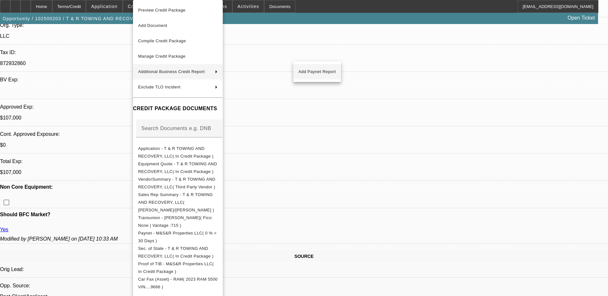
click at [314, 70] on span "Add Paynet Report" at bounding box center [318, 72] width 38 height 8
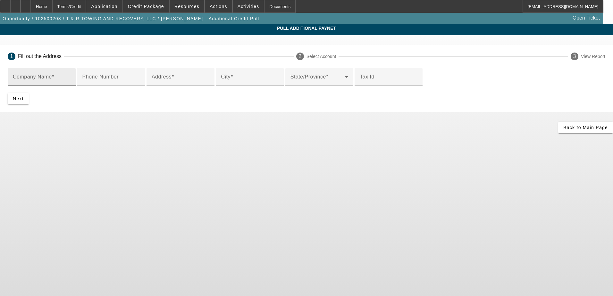
click at [71, 76] on div "Company Name" at bounding box center [42, 77] width 58 height 18
drag, startPoint x: 233, startPoint y: 76, endPoint x: 201, endPoint y: 81, distance: 32.3
click at [71, 81] on input "Company Name" at bounding box center [42, 80] width 58 height 8
paste input "TG INVESTORS LLC"
type input "TG INVESTORS LLC"
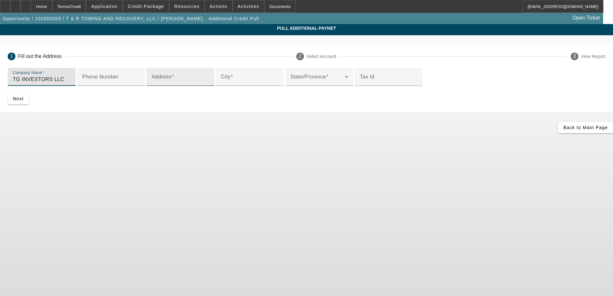
click at [191, 86] on div "Address" at bounding box center [181, 77] width 58 height 18
paste input "398 BAUM ST"
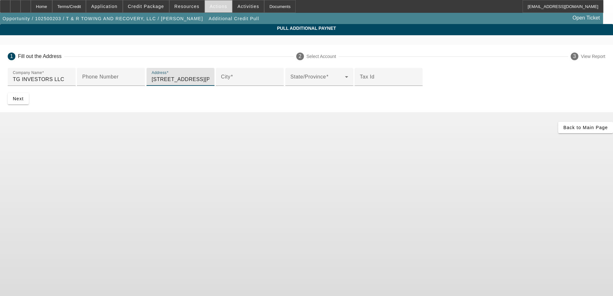
type input "398 BAUM ST"
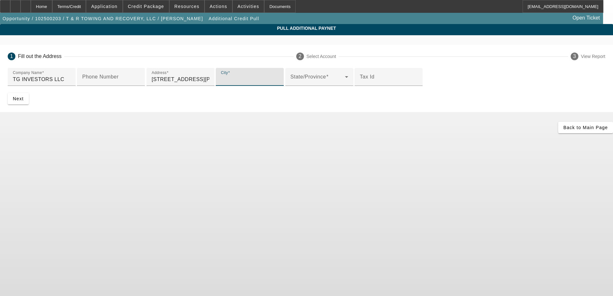
click at [221, 83] on input "City" at bounding box center [250, 80] width 58 height 8
paste input "CINCINNATI OH 45202"
click at [291, 83] on span at bounding box center [318, 80] width 55 height 8
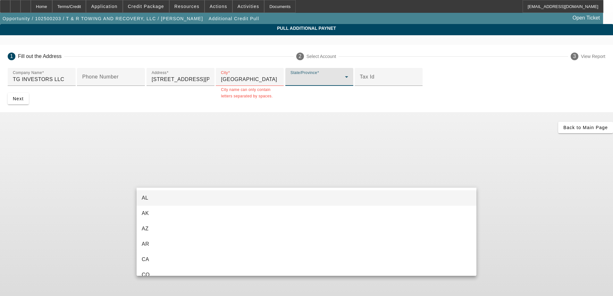
drag, startPoint x: 187, startPoint y: 154, endPoint x: 176, endPoint y: 156, distance: 11.7
click at [176, 156] on div at bounding box center [306, 148] width 613 height 296
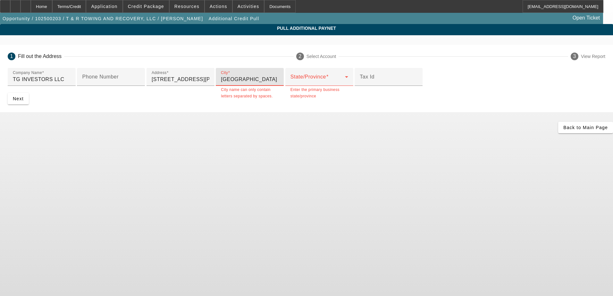
click at [221, 83] on input "CINCINNATI OH 45202" at bounding box center [250, 80] width 58 height 8
drag, startPoint x: 190, startPoint y: 156, endPoint x: 165, endPoint y: 154, distance: 24.8
click at [221, 83] on input "CINCINNATI OH 45202" at bounding box center [250, 80] width 58 height 8
type input "CINCINNATI"
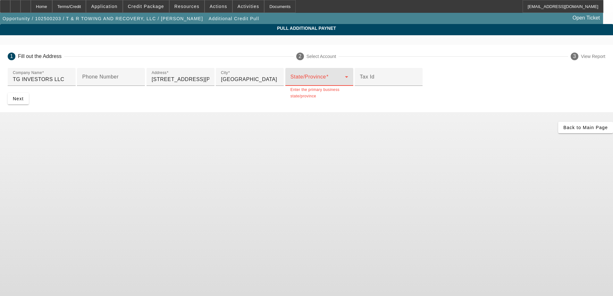
click at [291, 83] on span at bounding box center [318, 80] width 55 height 8
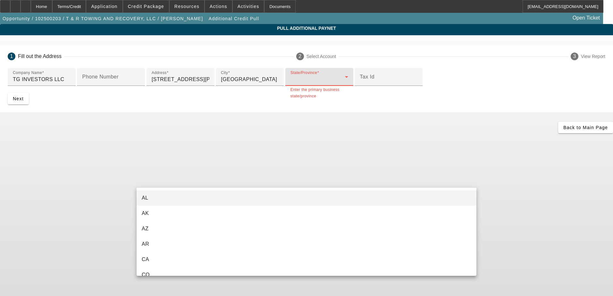
scroll to position [469, 0]
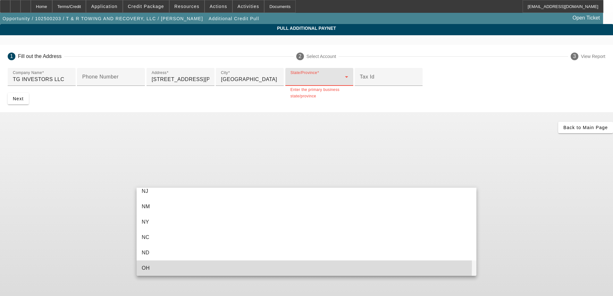
drag, startPoint x: 167, startPoint y: 266, endPoint x: 197, endPoint y: 249, distance: 34.1
click at [167, 266] on mat-option "OH" at bounding box center [307, 268] width 340 height 15
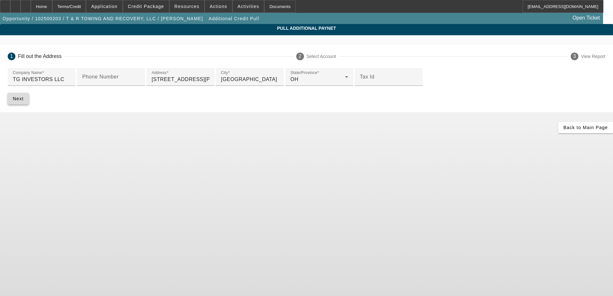
click at [29, 106] on span "submit" at bounding box center [18, 98] width 21 height 15
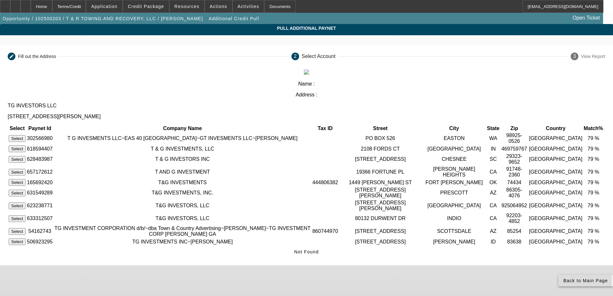
click at [564, 278] on icon at bounding box center [564, 280] width 0 height 5
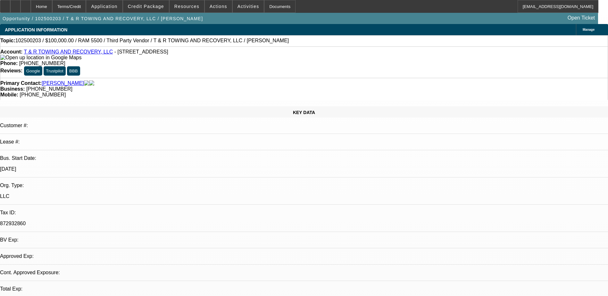
select select "0"
select select "3"
select select "0"
select select "6"
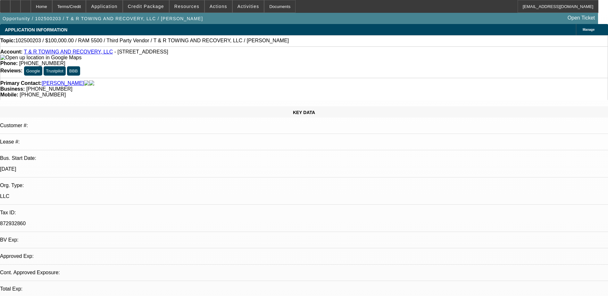
select select "0"
select select "3"
select select "0.1"
select select "4"
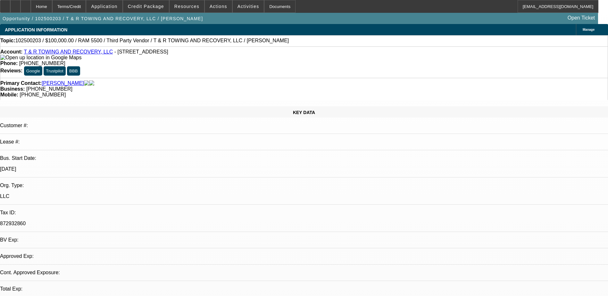
select select "0"
select select "3"
select select "0.1"
select select "4"
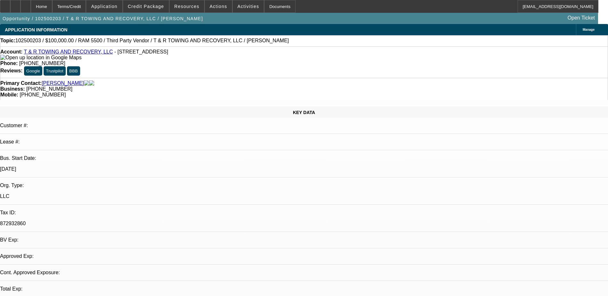
select select "0"
select select "2"
select select "0.1"
select select "4"
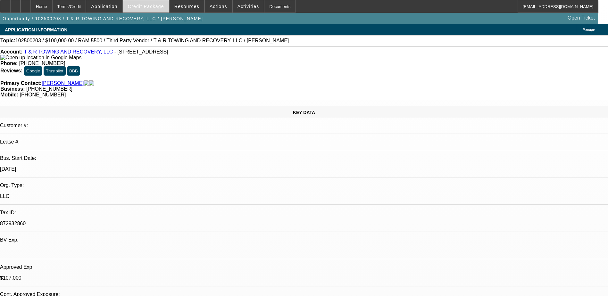
click at [150, 9] on span "Credit Package" at bounding box center [146, 6] width 36 height 5
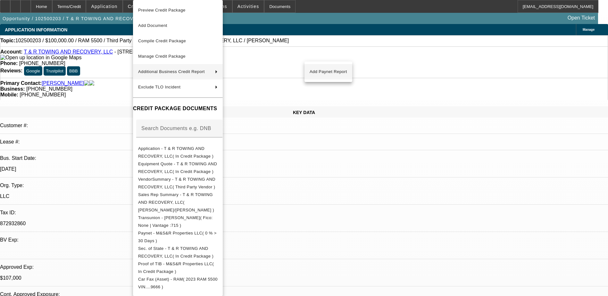
click at [331, 70] on span "Add Paynet Report" at bounding box center [329, 72] width 38 height 8
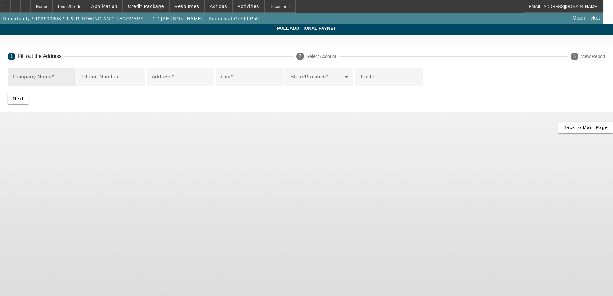
click at [71, 75] on div "Company Name" at bounding box center [42, 77] width 58 height 18
drag, startPoint x: 217, startPoint y: 75, endPoint x: 204, endPoint y: 84, distance: 15.9
click at [71, 84] on div "Company Name" at bounding box center [42, 77] width 58 height 18
paste input "RODGERS TOWING AND RECOVERY LLC"
type input "RODGERS TOWING AND RECOVERY LLC"
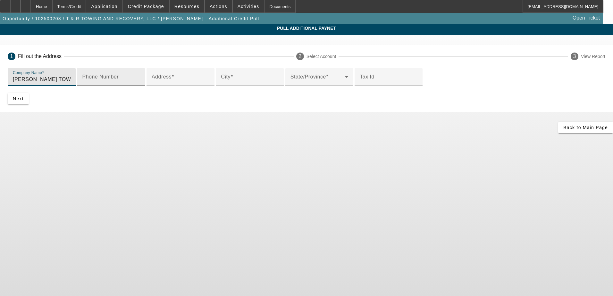
click at [140, 83] on input "Phone Number" at bounding box center [111, 80] width 58 height 8
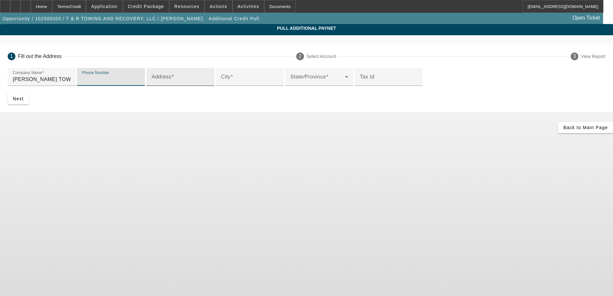
click at [175, 83] on input "Address" at bounding box center [181, 80] width 58 height 8
paste input "3407 ST RT 193"
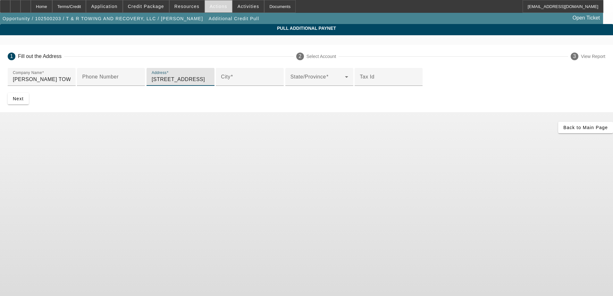
type input "3407 ST RT 193"
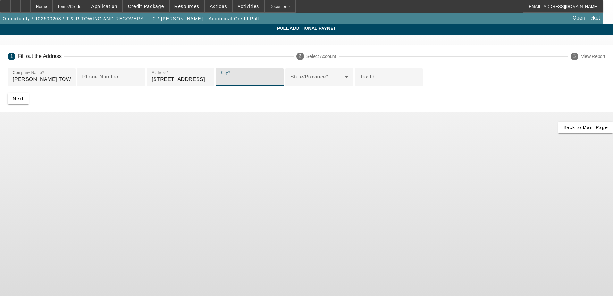
click at [221, 83] on input "City" at bounding box center [250, 80] width 58 height 8
paste input "KINGSVILLE"
type input "KINGSVILLE"
click at [291, 83] on span at bounding box center [318, 80] width 55 height 8
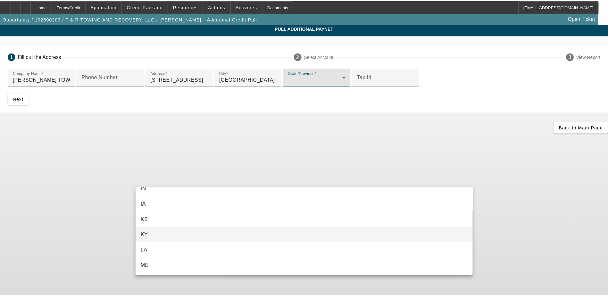
scroll to position [469, 0]
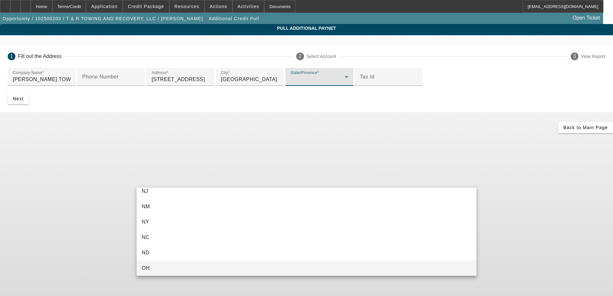
click at [185, 266] on mat-option "OH" at bounding box center [307, 268] width 340 height 15
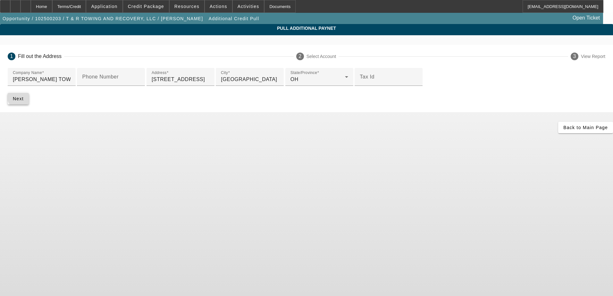
click at [24, 101] on span "Next" at bounding box center [18, 98] width 11 height 5
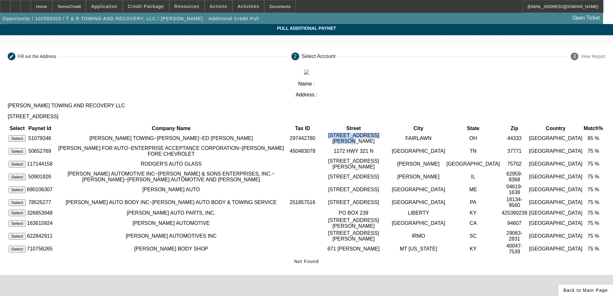
drag, startPoint x: 331, startPoint y: 100, endPoint x: 360, endPoint y: 107, distance: 29.1
click at [360, 132] on td "3062 SHELLEY LYNN DRIVE" at bounding box center [354, 138] width 74 height 12
drag, startPoint x: 360, startPoint y: 107, endPoint x: 345, endPoint y: 102, distance: 15.1
copy td "3062 SHELLEY LYNN DRIVE"
drag, startPoint x: 189, startPoint y: 79, endPoint x: 250, endPoint y: 81, distance: 61.0
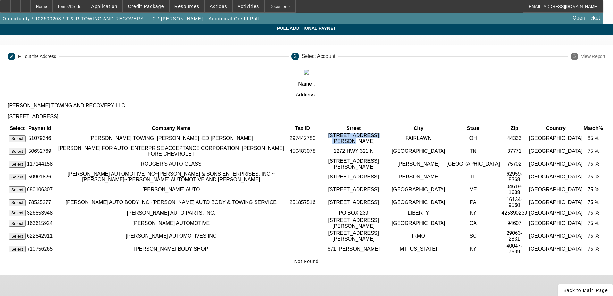
click at [250, 103] on div "RODGERS TOWING AND RECOVERY LLC 3407 ST RT 193 KINGSVILLE" at bounding box center [307, 111] width 598 height 17
drag, startPoint x: 250, startPoint y: 81, endPoint x: 226, endPoint y: 81, distance: 23.4
copy p "3407 ST RT 193 KINGSVILLE"
click at [564, 288] on icon at bounding box center [564, 290] width 0 height 5
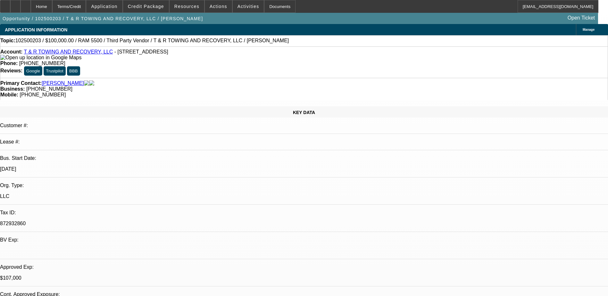
select select "0"
select select "3"
select select "0"
select select "6"
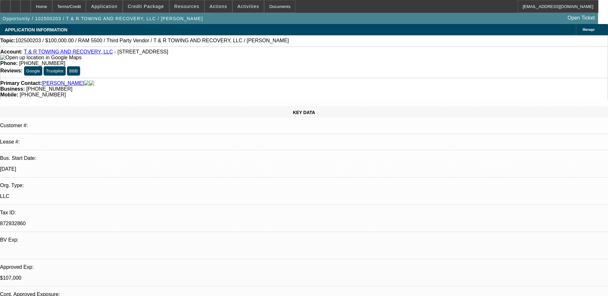
select select "0"
select select "3"
select select "0.1"
select select "4"
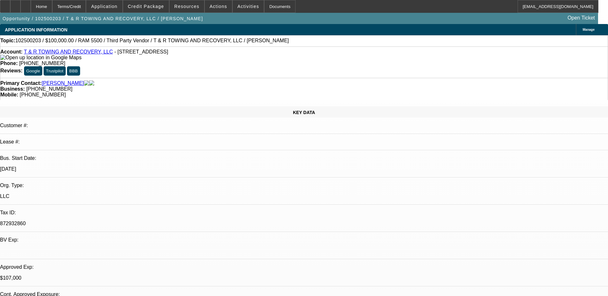
select select "0"
select select "3"
select select "0.1"
select select "4"
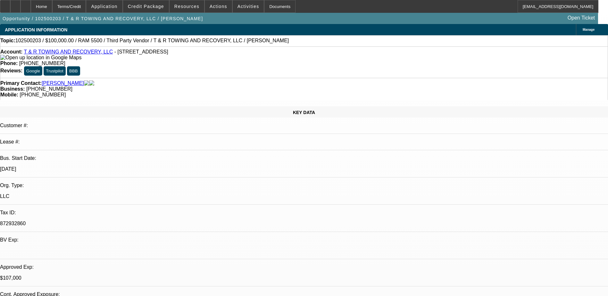
select select "0"
select select "2"
select select "0.1"
select select "4"
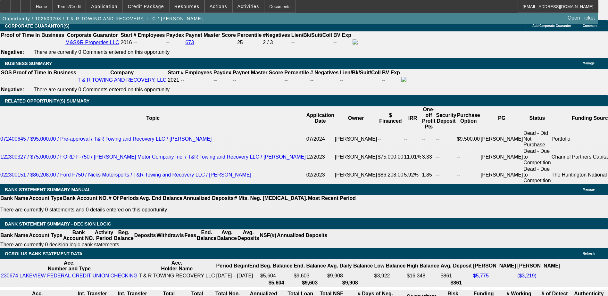
scroll to position [962, 0]
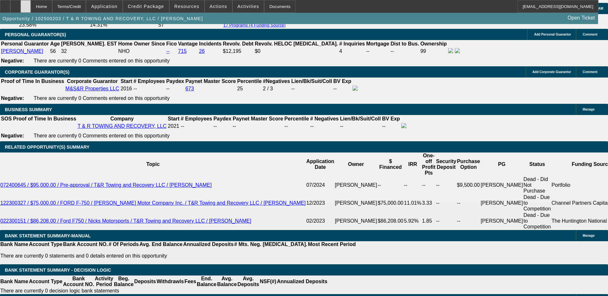
click at [31, 4] on div at bounding box center [26, 6] width 10 height 13
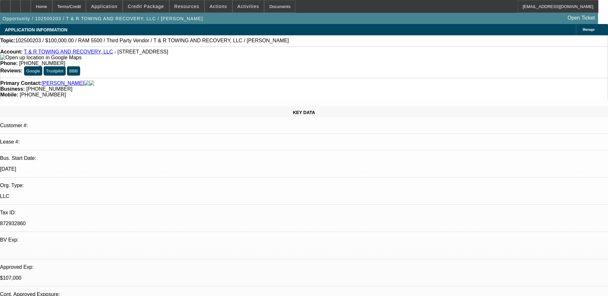
select select "0"
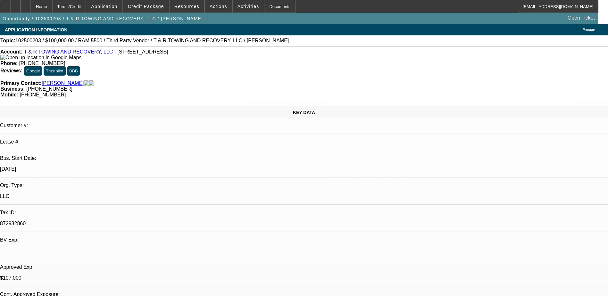
select select "0.1"
select select "0"
select select "0.1"
select select "0"
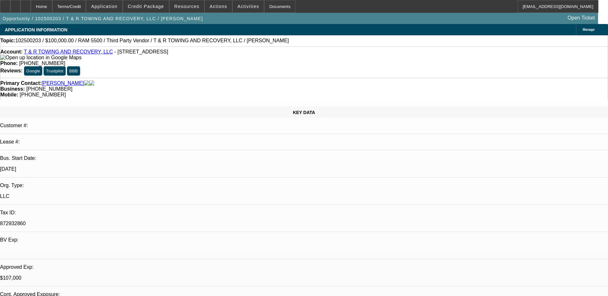
select select "2"
select select "0.1"
select select "1"
select select "3"
select select "6"
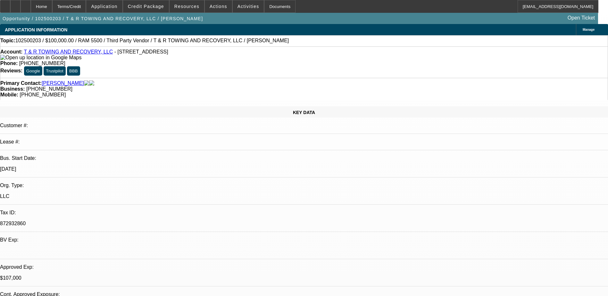
select select "1"
select select "3"
select select "4"
select select "1"
select select "3"
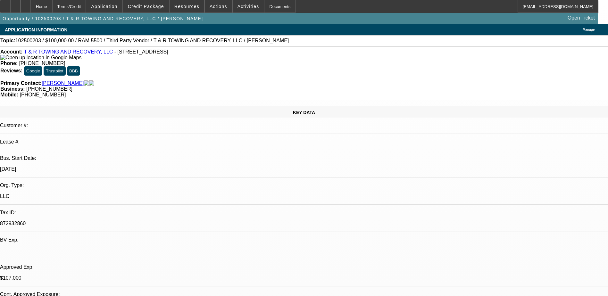
select select "4"
select select "1"
select select "2"
select select "4"
